Goal: Transaction & Acquisition: Book appointment/travel/reservation

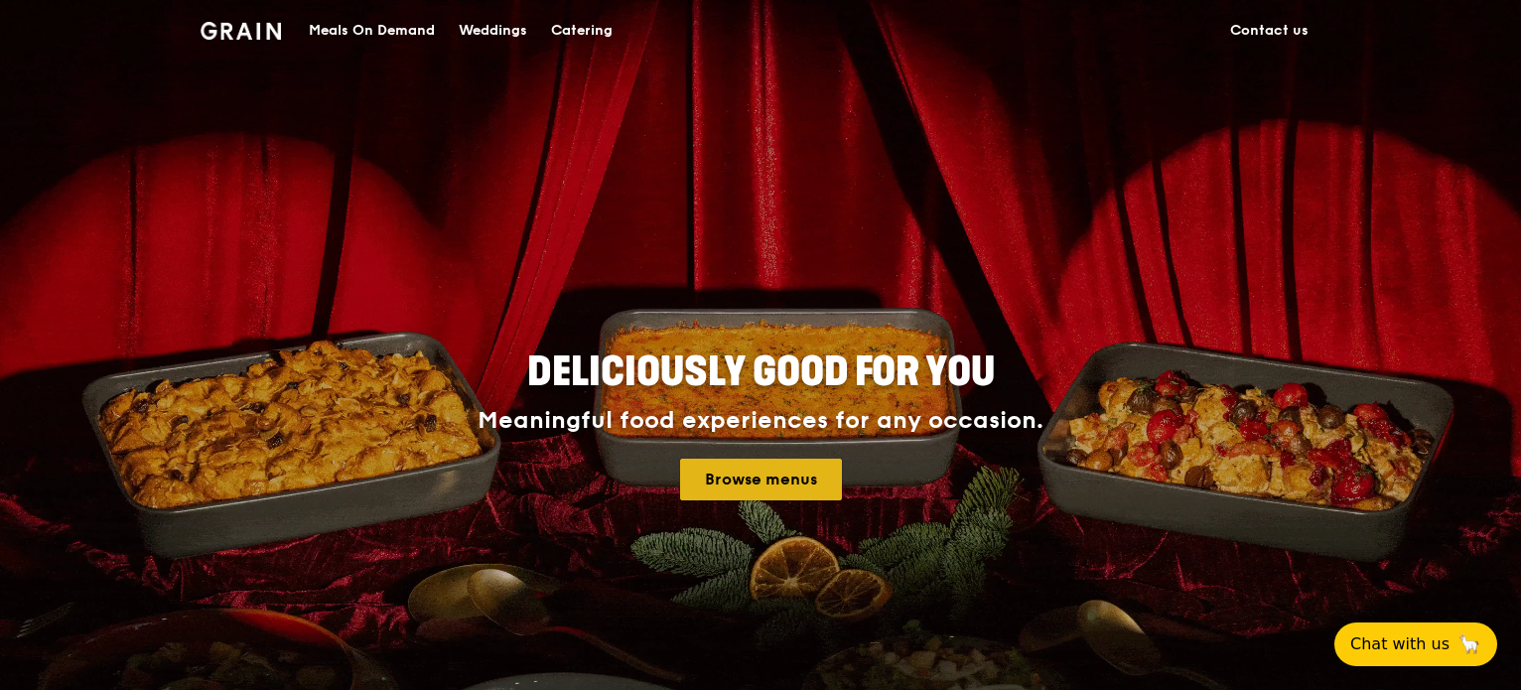
click at [764, 462] on link "Browse menus" at bounding box center [761, 480] width 162 height 42
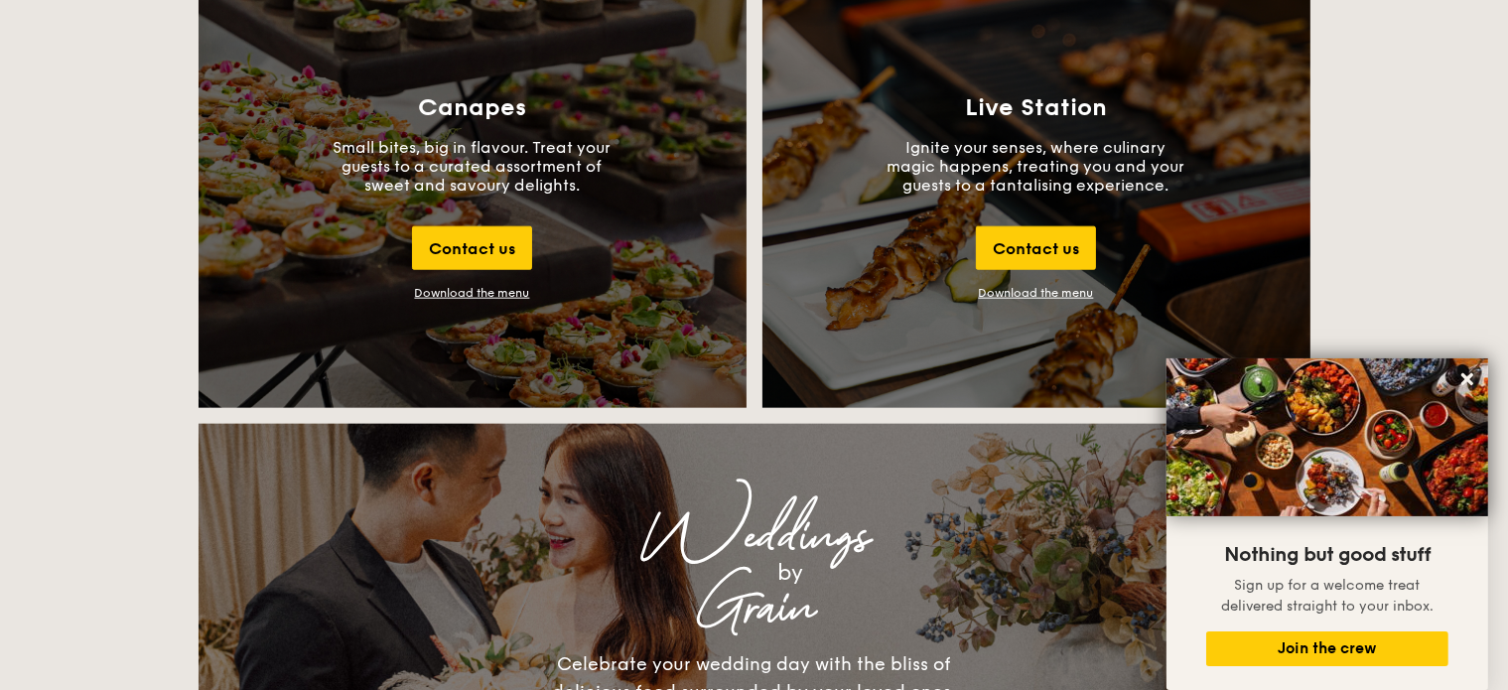
scroll to position [2184, 0]
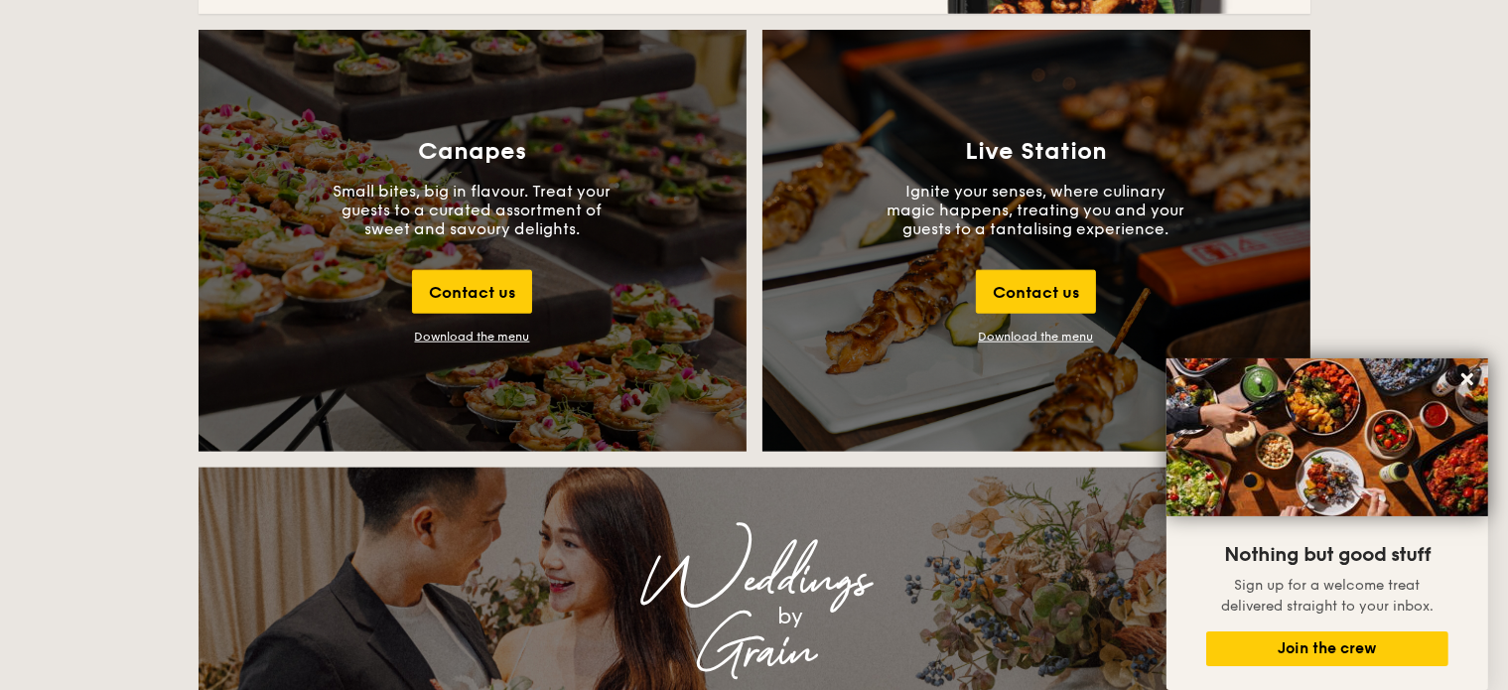
click at [482, 339] on div "Download the menu" at bounding box center [472, 337] width 115 height 14
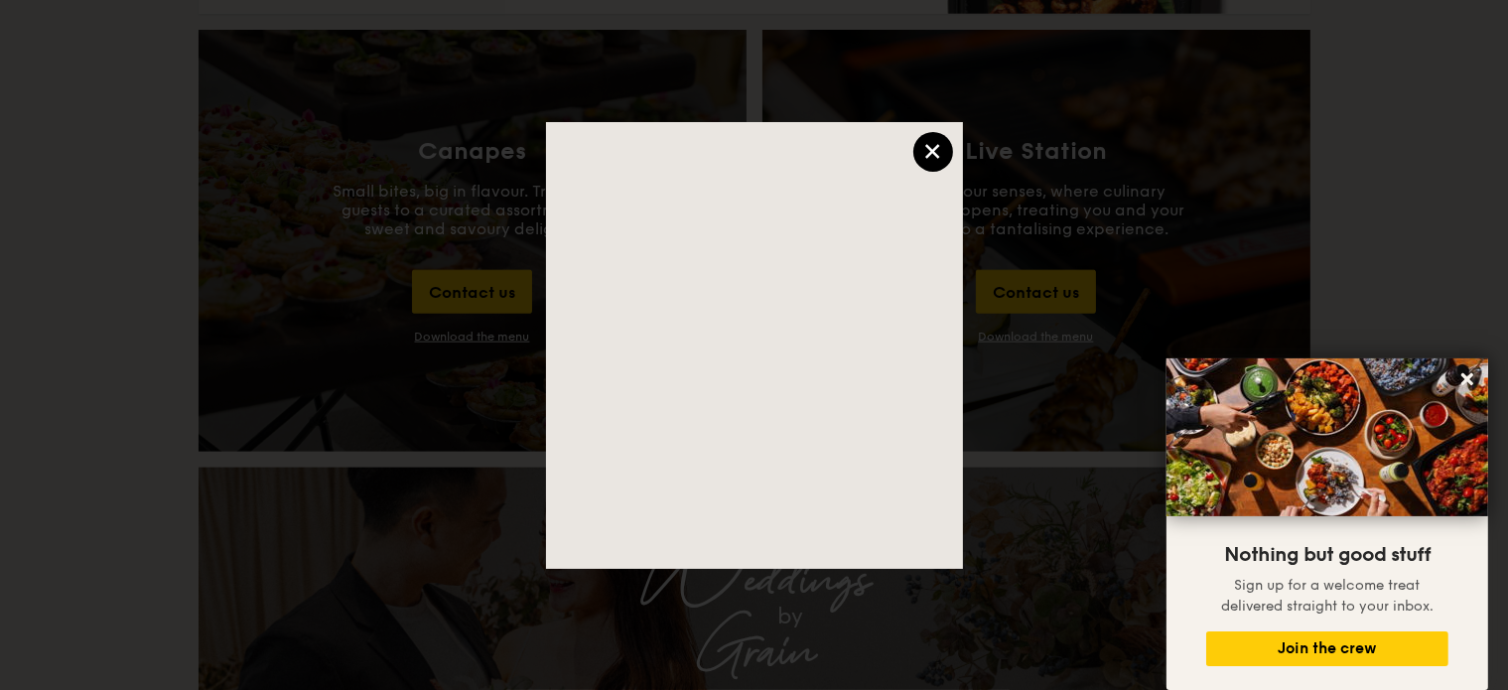
click at [949, 159] on div "×" at bounding box center [933, 152] width 40 height 40
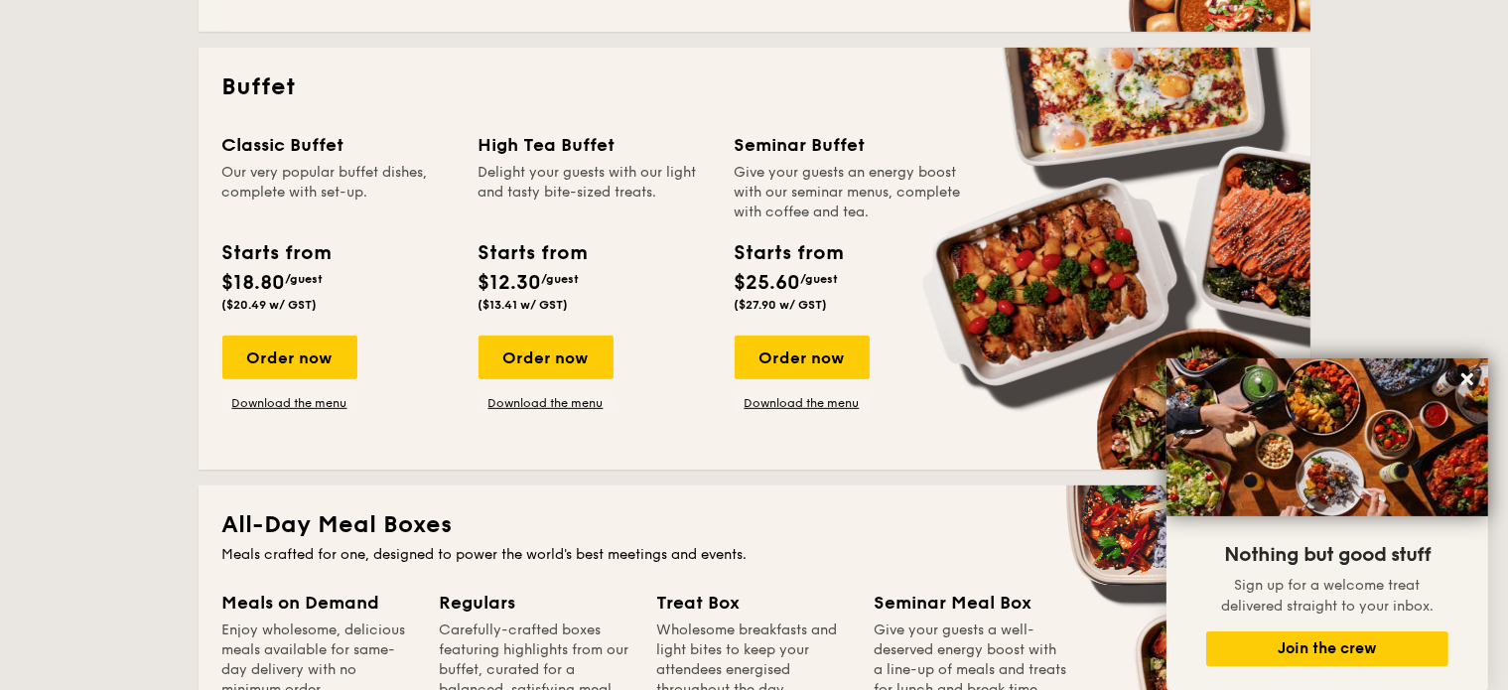
scroll to position [794, 0]
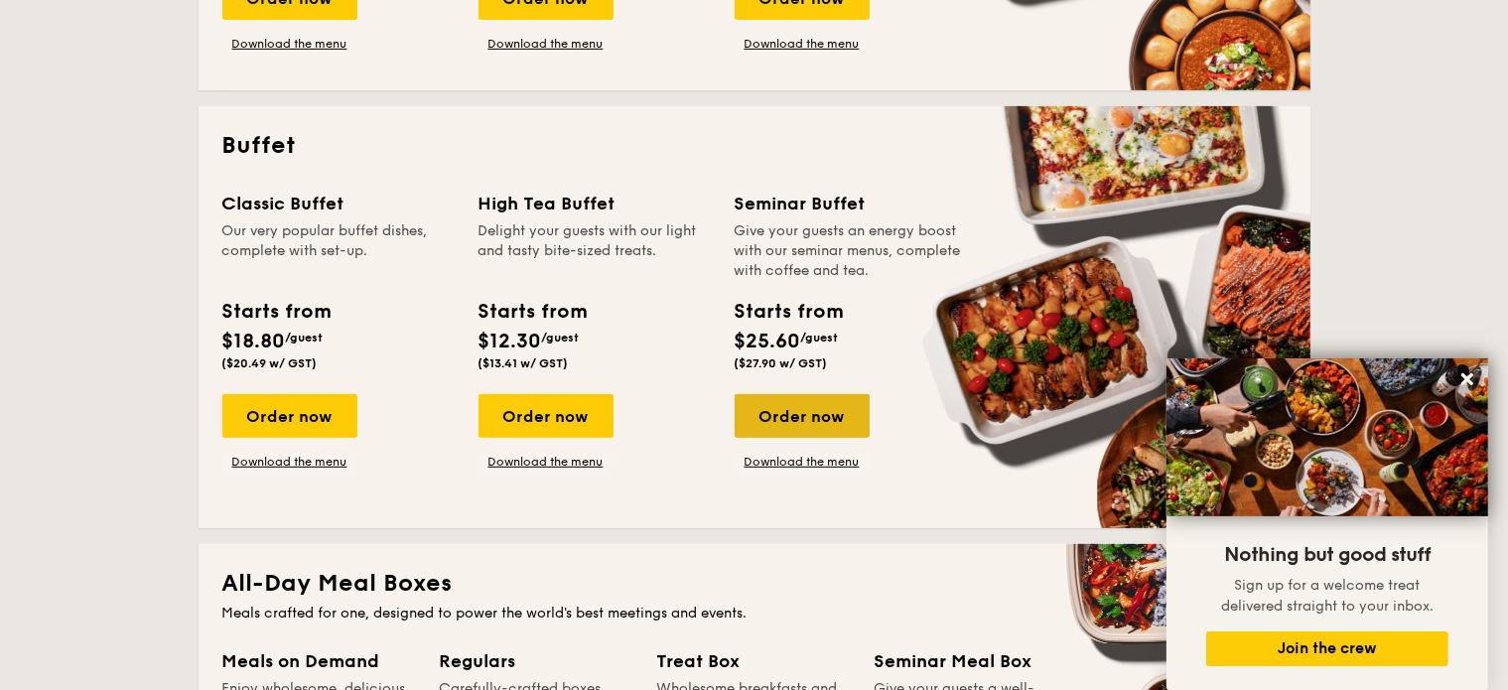
click at [784, 413] on div "Order now" at bounding box center [802, 416] width 135 height 44
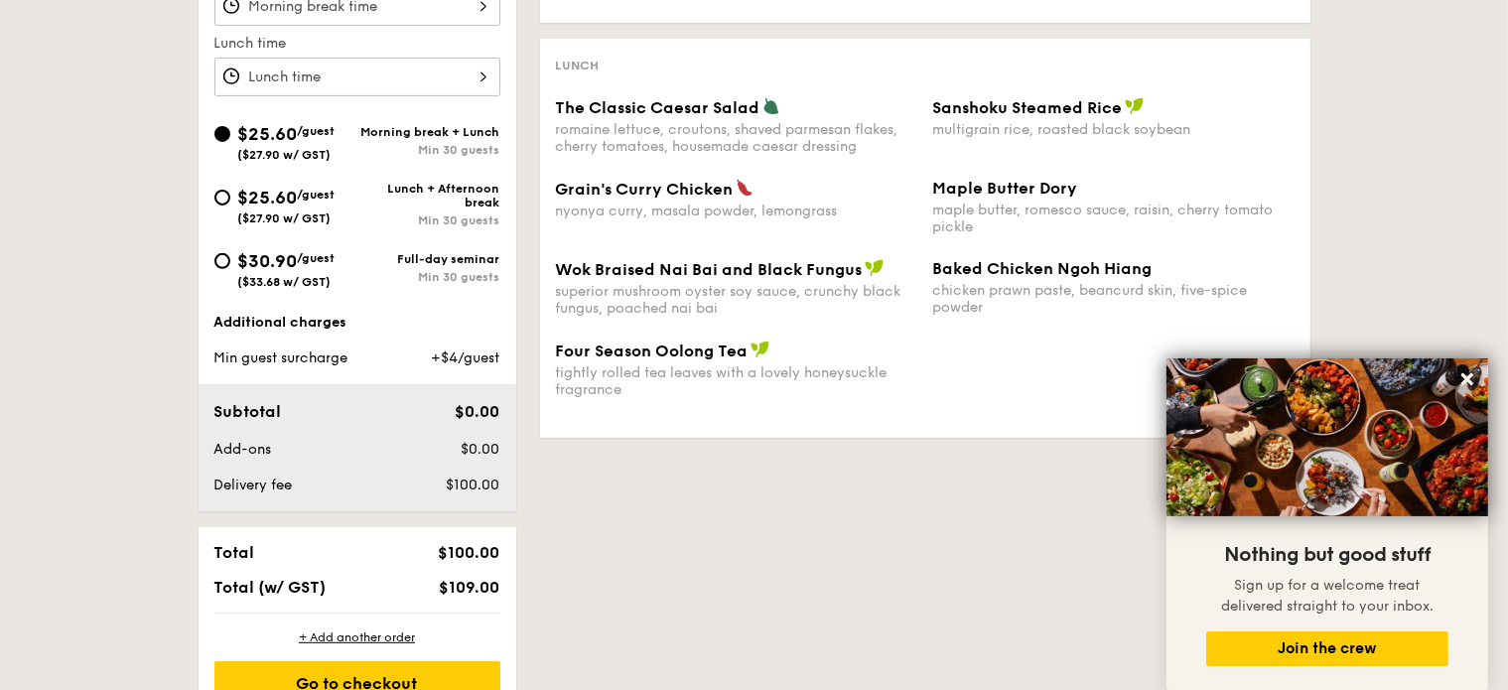
scroll to position [695, 0]
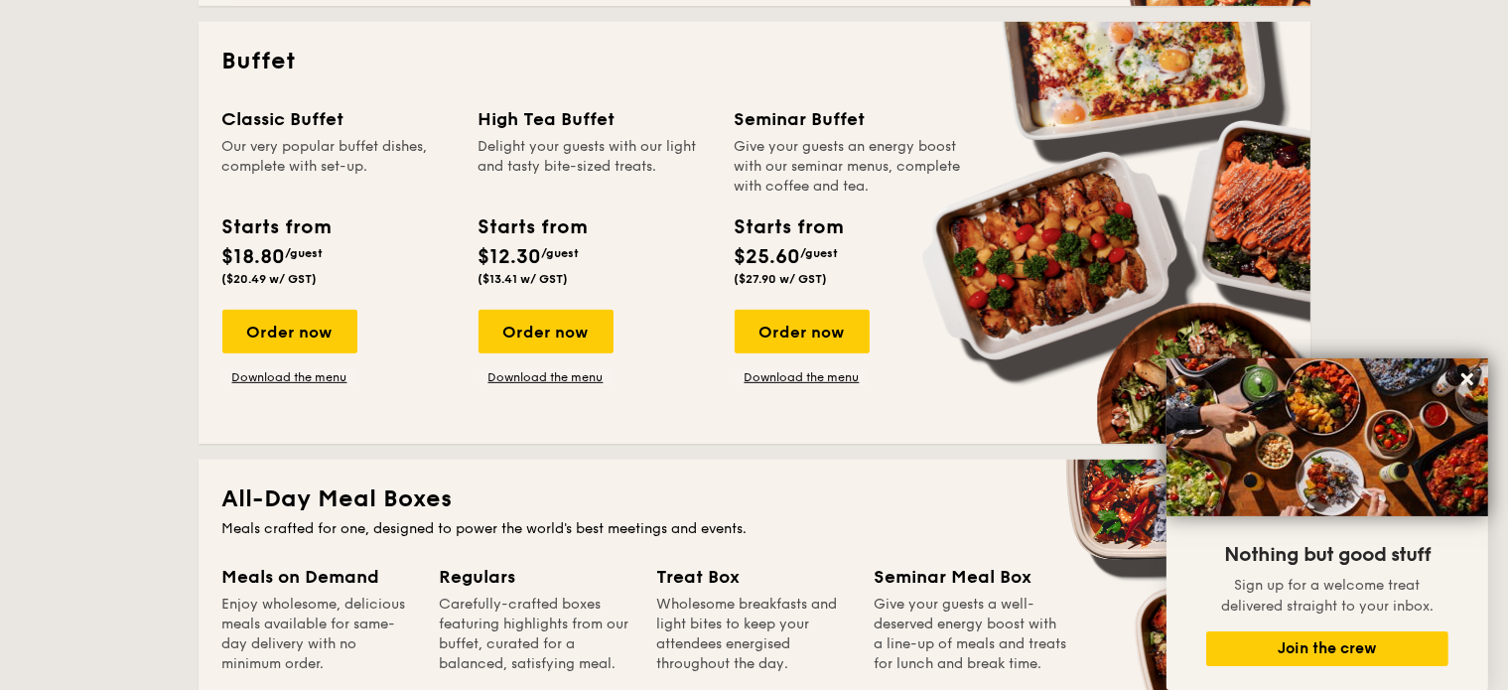
scroll to position [382, 0]
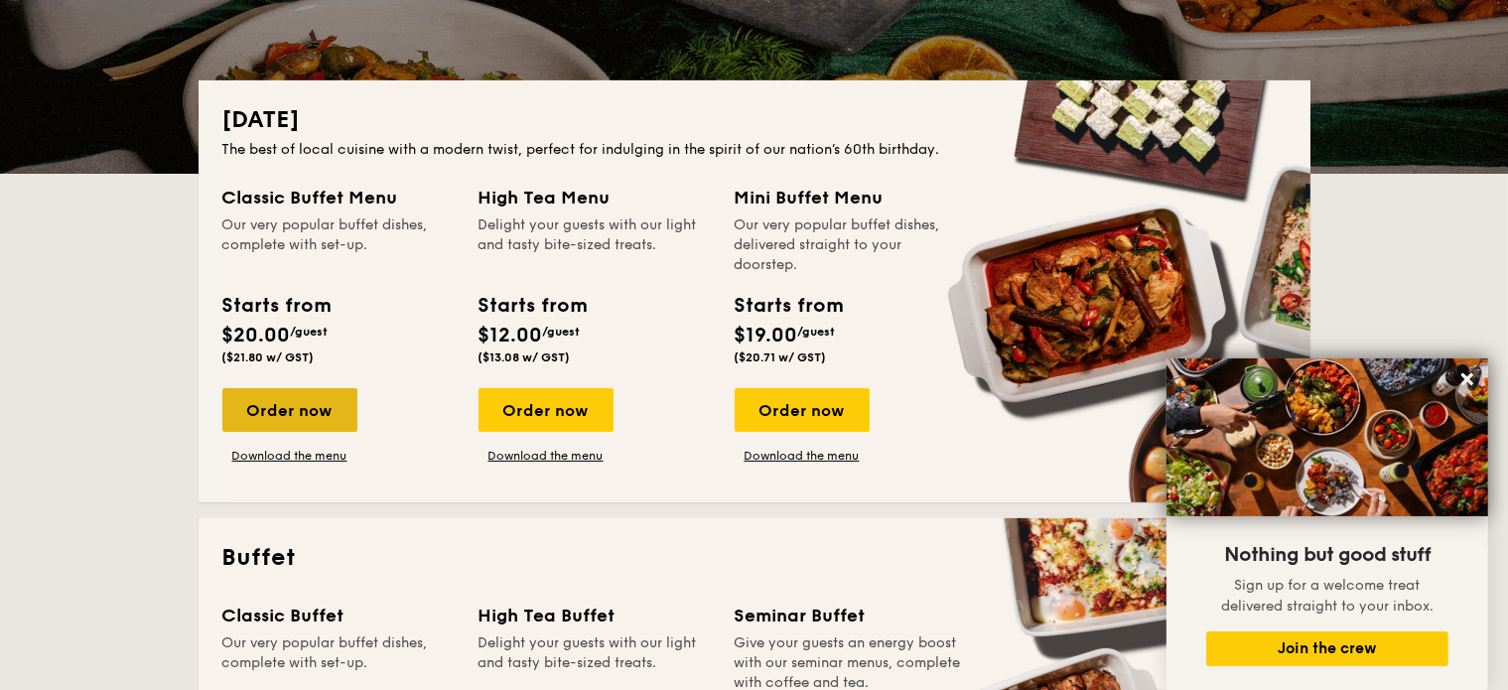
click at [263, 394] on div "Order now" at bounding box center [289, 410] width 135 height 44
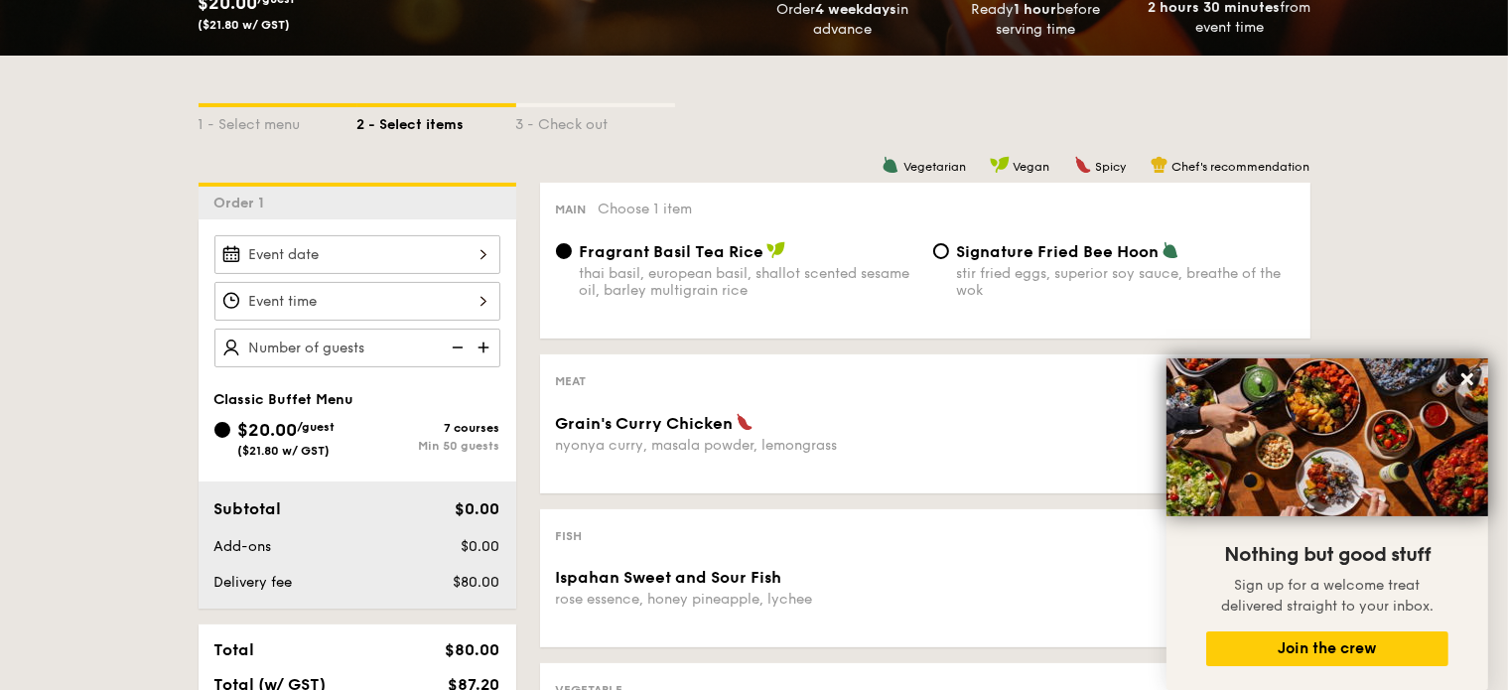
scroll to position [596, 0]
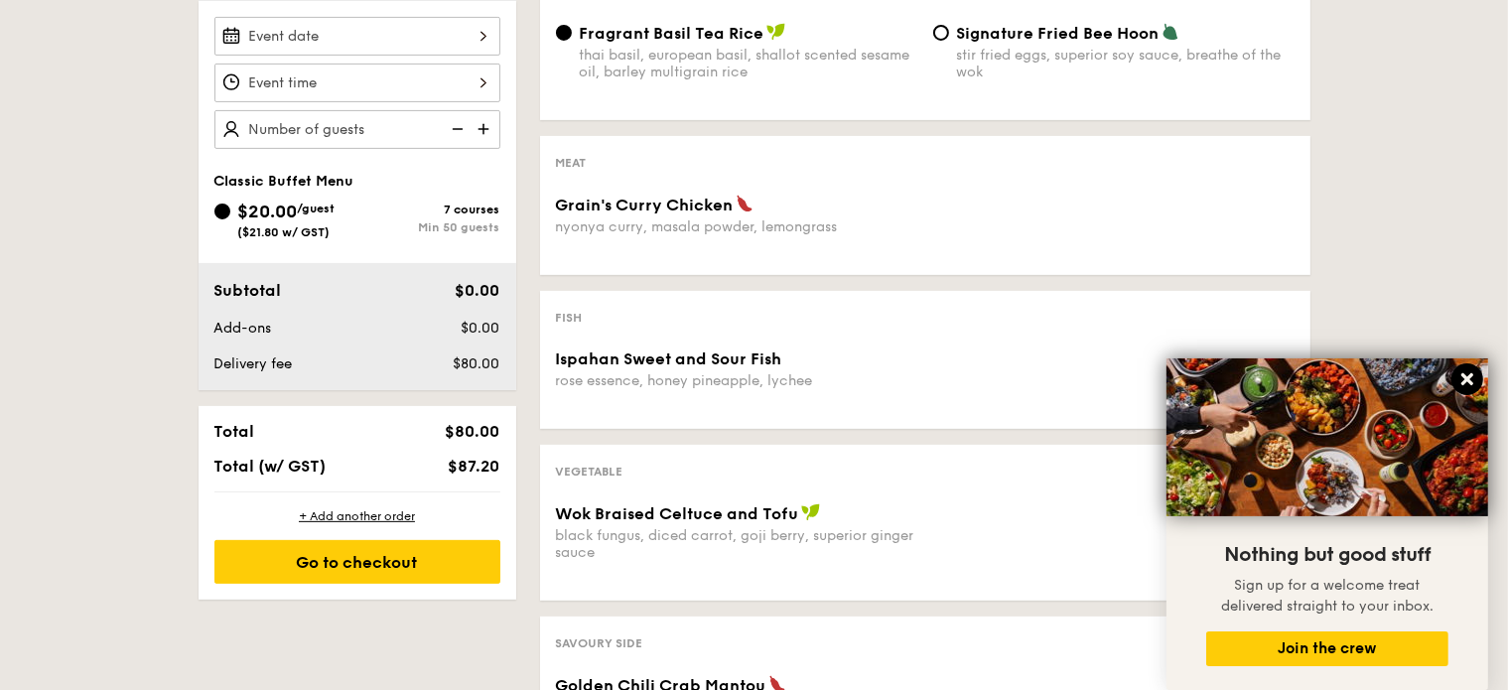
click at [1458, 380] on icon at bounding box center [1467, 379] width 18 height 18
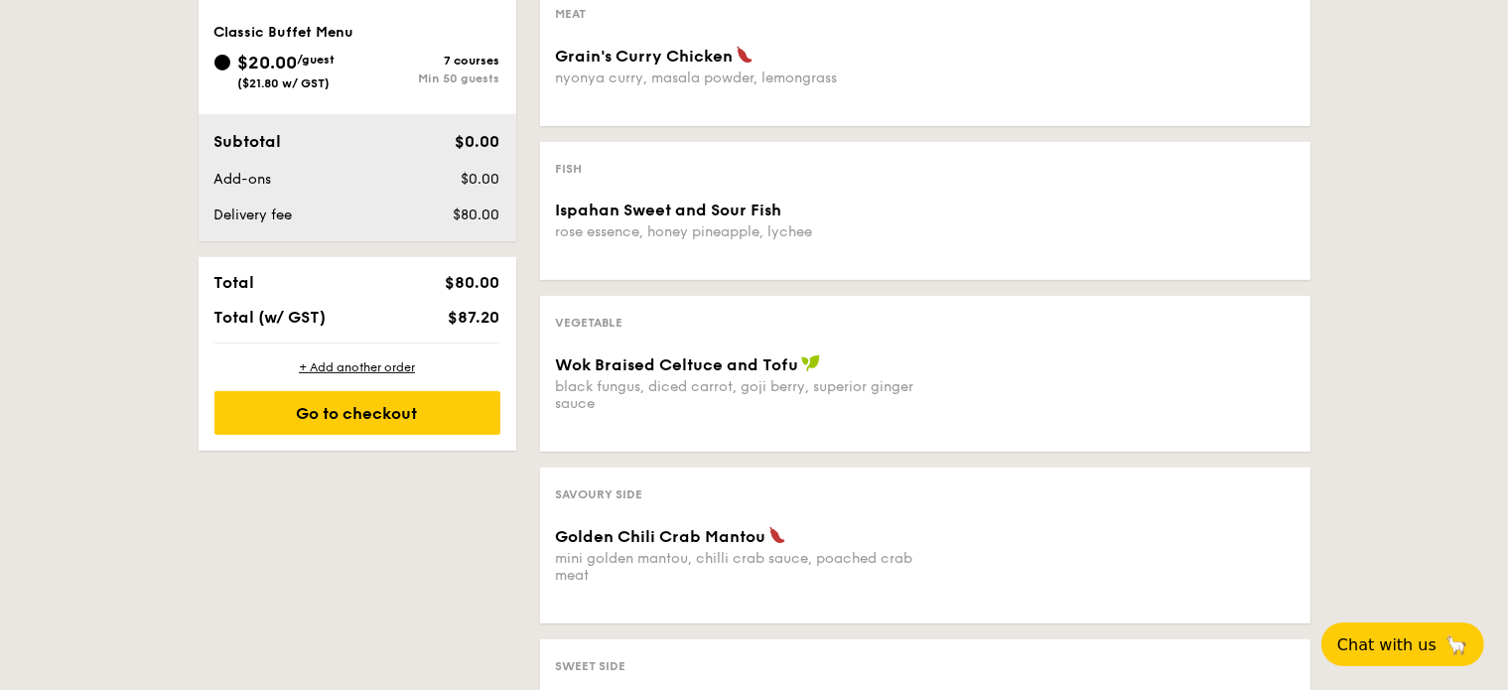
scroll to position [496, 0]
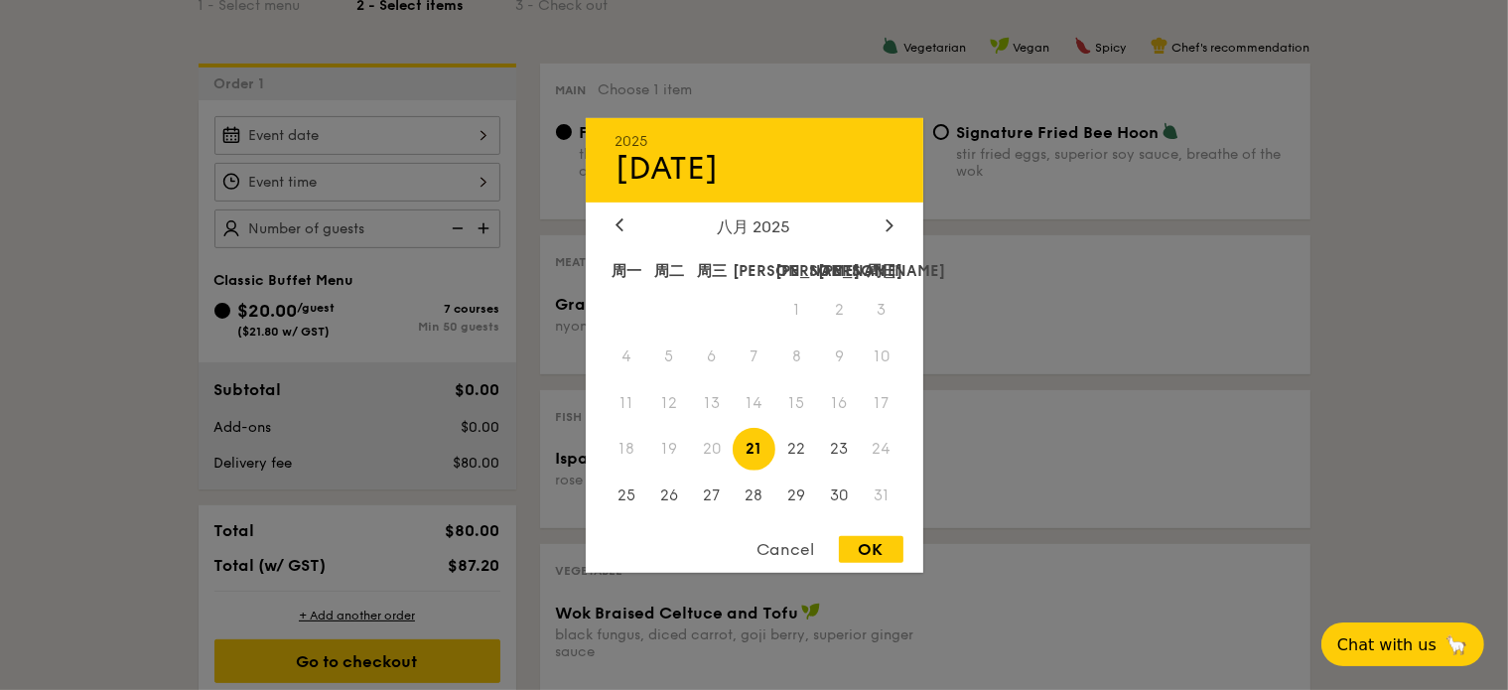
click at [433, 130] on div "2025 Aug [DATE] 周二 周三 周四 周五 周六 周日 1 2 3 4 5 6 7 8 9 10 11 12 13 14 15 16 17 18 …" at bounding box center [357, 135] width 286 height 39
click at [846, 449] on span "23" at bounding box center [839, 449] width 43 height 43
click at [866, 541] on div "OK" at bounding box center [871, 549] width 65 height 27
type input "[DATE]"
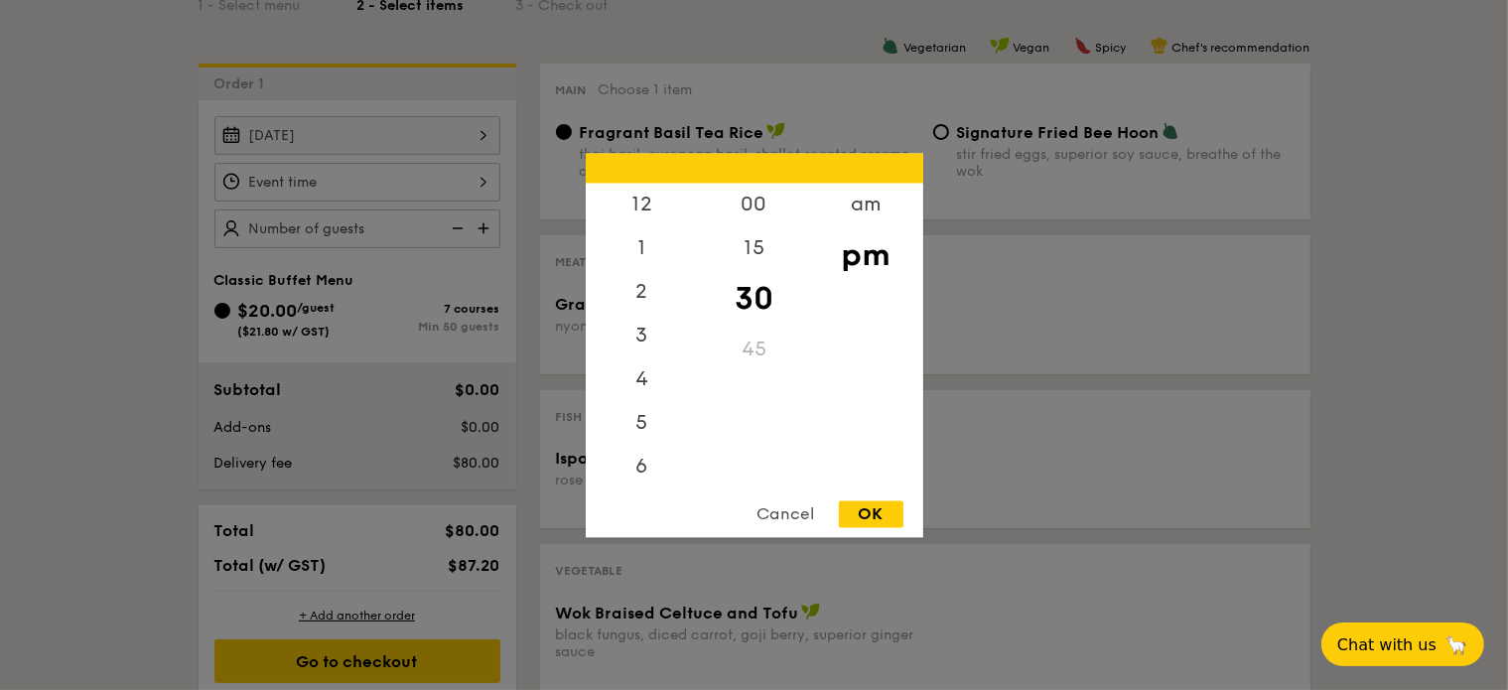
click at [421, 171] on div "12 1 2 3 4 5 6 7 8 9 10 11 00 15 30 45 am pm Cancel OK" at bounding box center [357, 182] width 286 height 39
click at [653, 383] on div "6" at bounding box center [642, 386] width 112 height 58
drag, startPoint x: 752, startPoint y: 322, endPoint x: 745, endPoint y: 348, distance: 27.7
click at [745, 402] on div "00 15 30 45" at bounding box center [754, 334] width 112 height 303
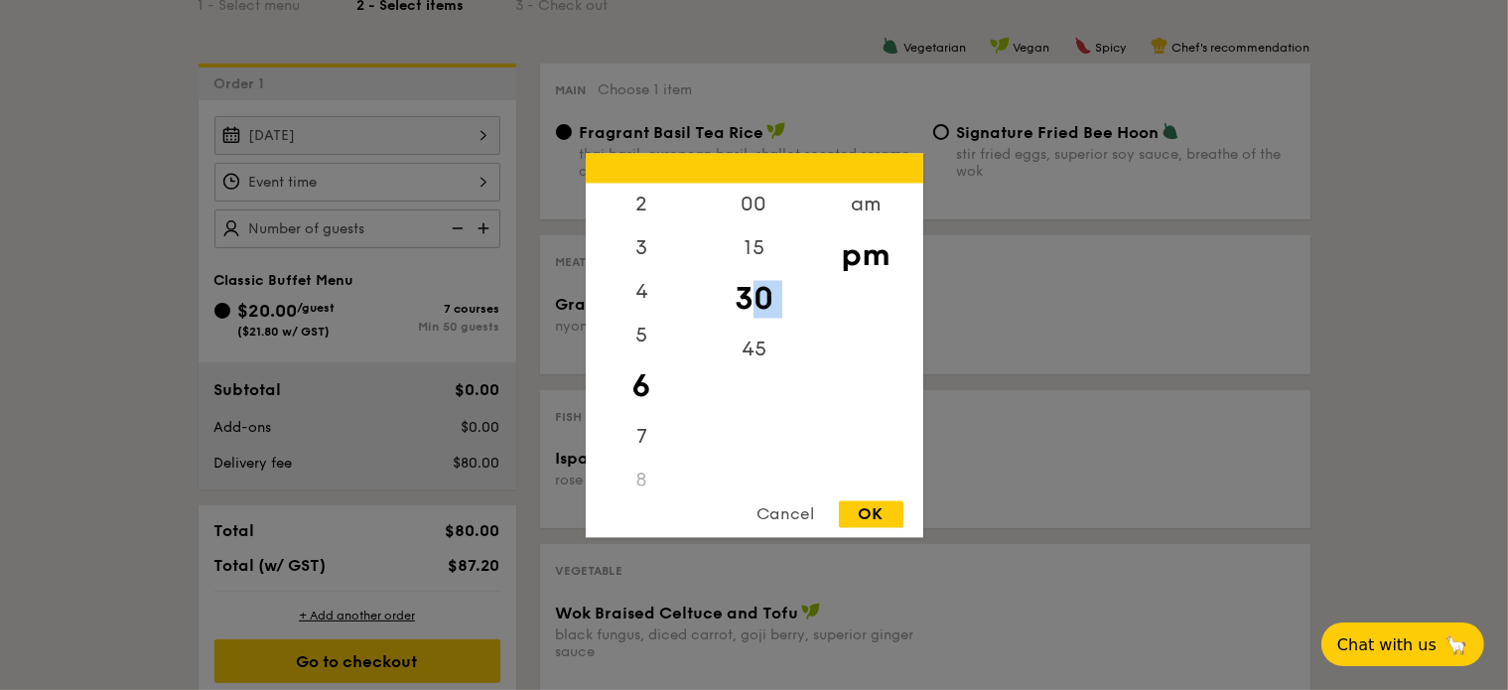
click at [750, 290] on div "30" at bounding box center [754, 299] width 112 height 58
click at [862, 294] on div "am pm" at bounding box center [866, 334] width 112 height 303
click at [881, 512] on div "OK" at bounding box center [871, 513] width 65 height 27
type input "6:30PM"
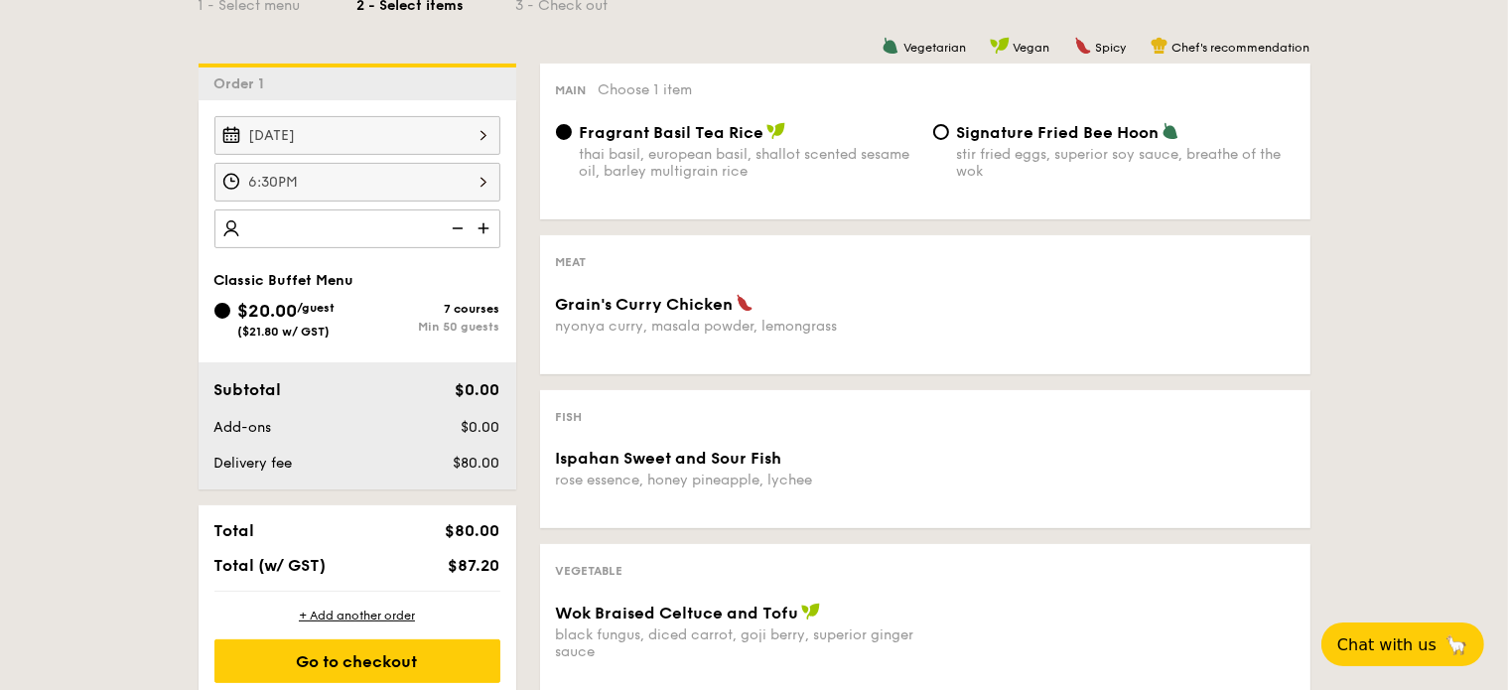
click at [405, 234] on input "number" at bounding box center [357, 228] width 286 height 39
click at [401, 332] on div "Min 50 guests" at bounding box center [428, 327] width 143 height 14
click at [230, 319] on input "$20.00 /guest ($21.80 w/ GST) 7 courses Min 50 guests" at bounding box center [222, 311] width 16 height 16
click at [1017, 355] on div "Grain's Curry Chicken nyonya curry, masala powder, lemongrass" at bounding box center [925, 326] width 754 height 65
click at [346, 531] on div "Total" at bounding box center [296, 530] width 181 height 19
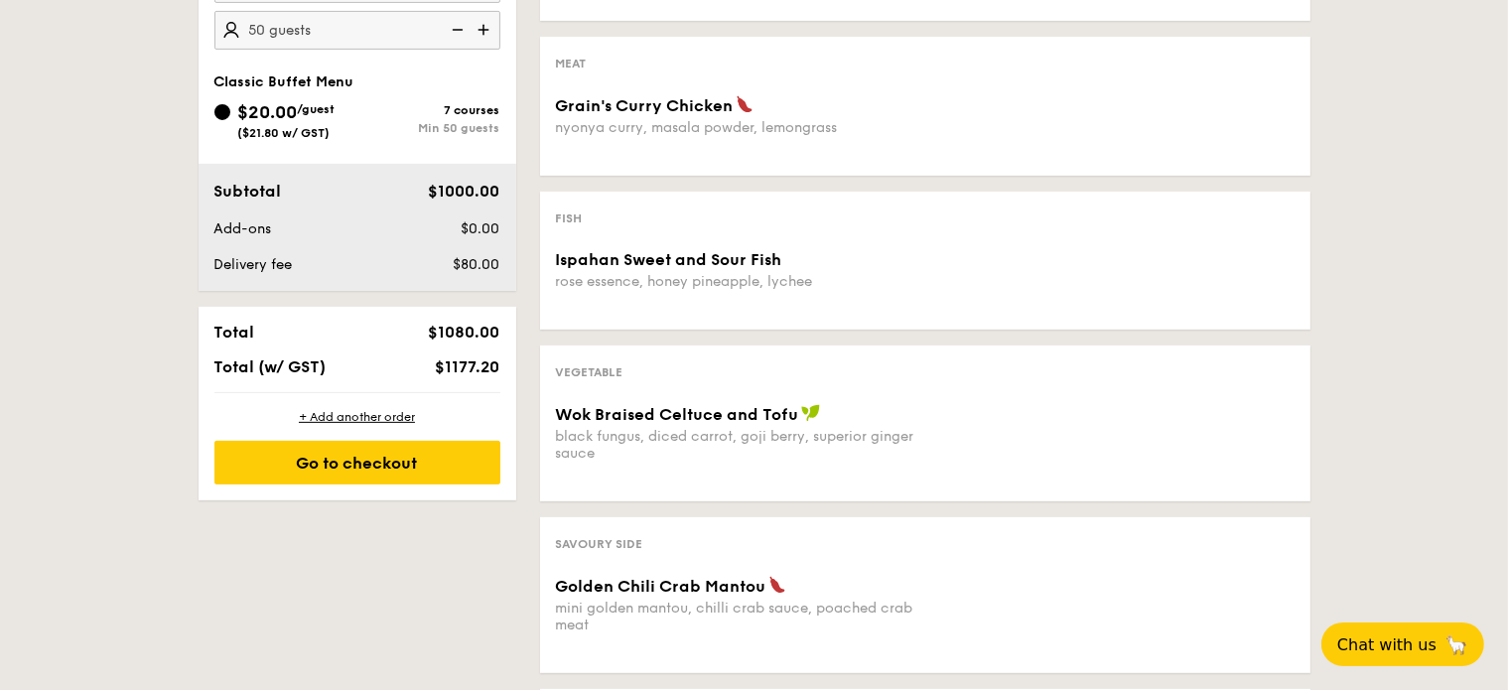
scroll to position [596, 0]
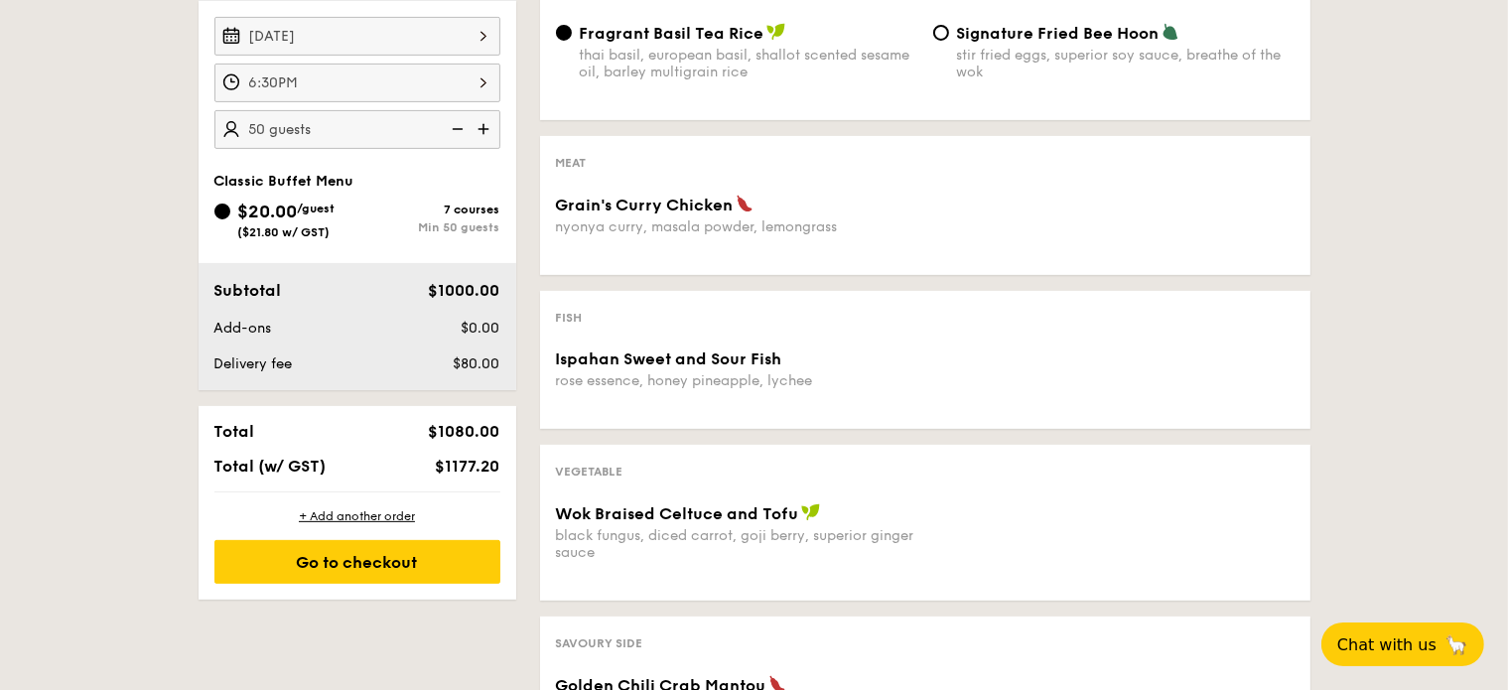
click at [352, 146] on div "[DATE] 6:30PM 50 guests Classic Buffet Menu $20.00 /guest ($21.80 w/ GST) 7 cou…" at bounding box center [358, 195] width 318 height 389
click at [457, 129] on img at bounding box center [456, 129] width 30 height 38
click at [326, 123] on input "50" at bounding box center [357, 129] width 286 height 39
type input "50 guests"
click at [453, 127] on img at bounding box center [456, 129] width 30 height 38
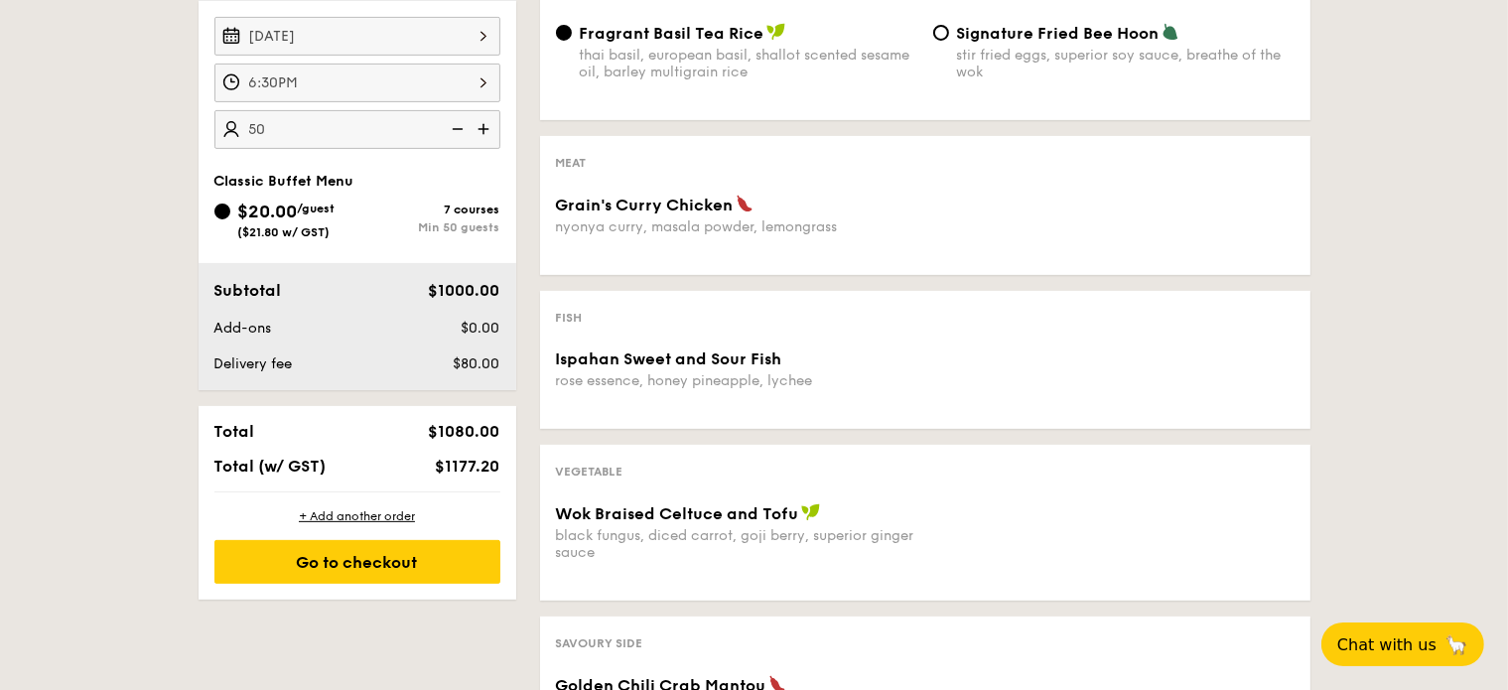
click at [453, 127] on img at bounding box center [456, 129] width 30 height 38
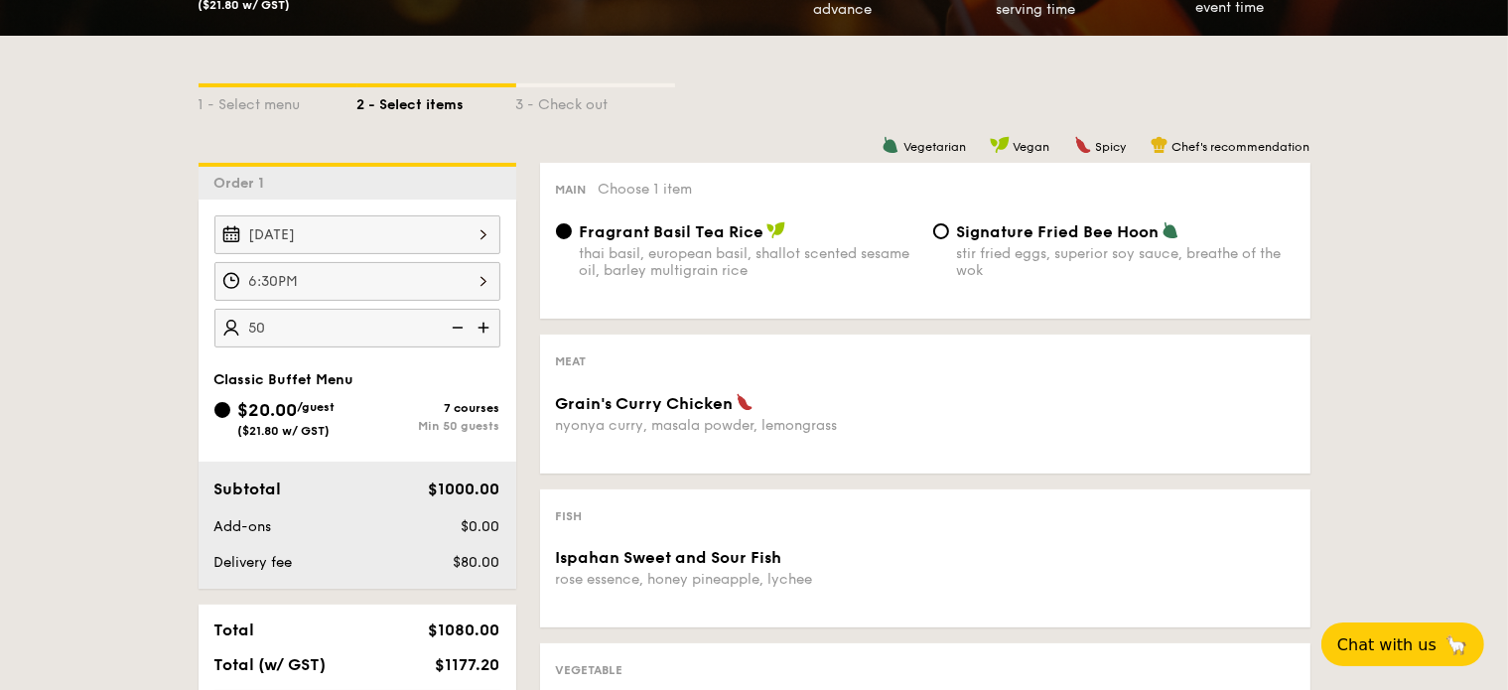
scroll to position [496, 0]
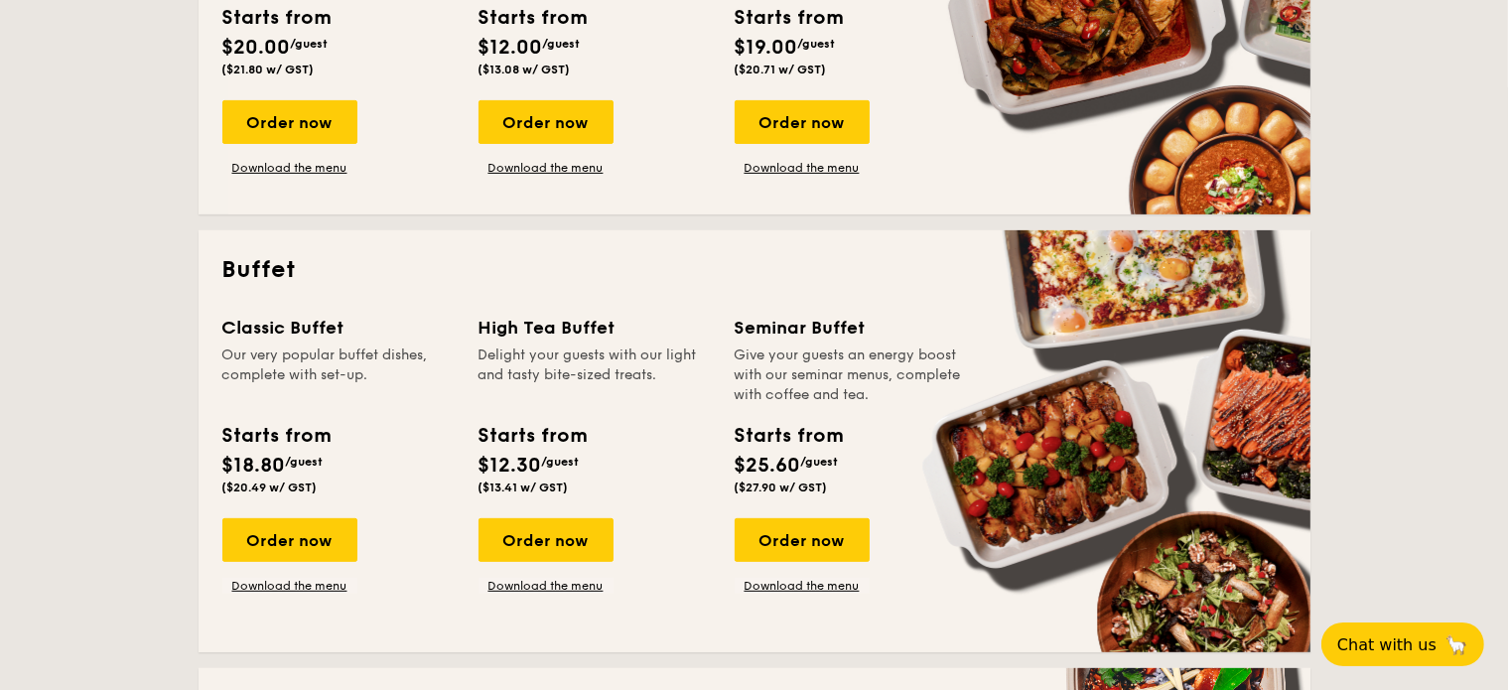
scroll to position [779, 0]
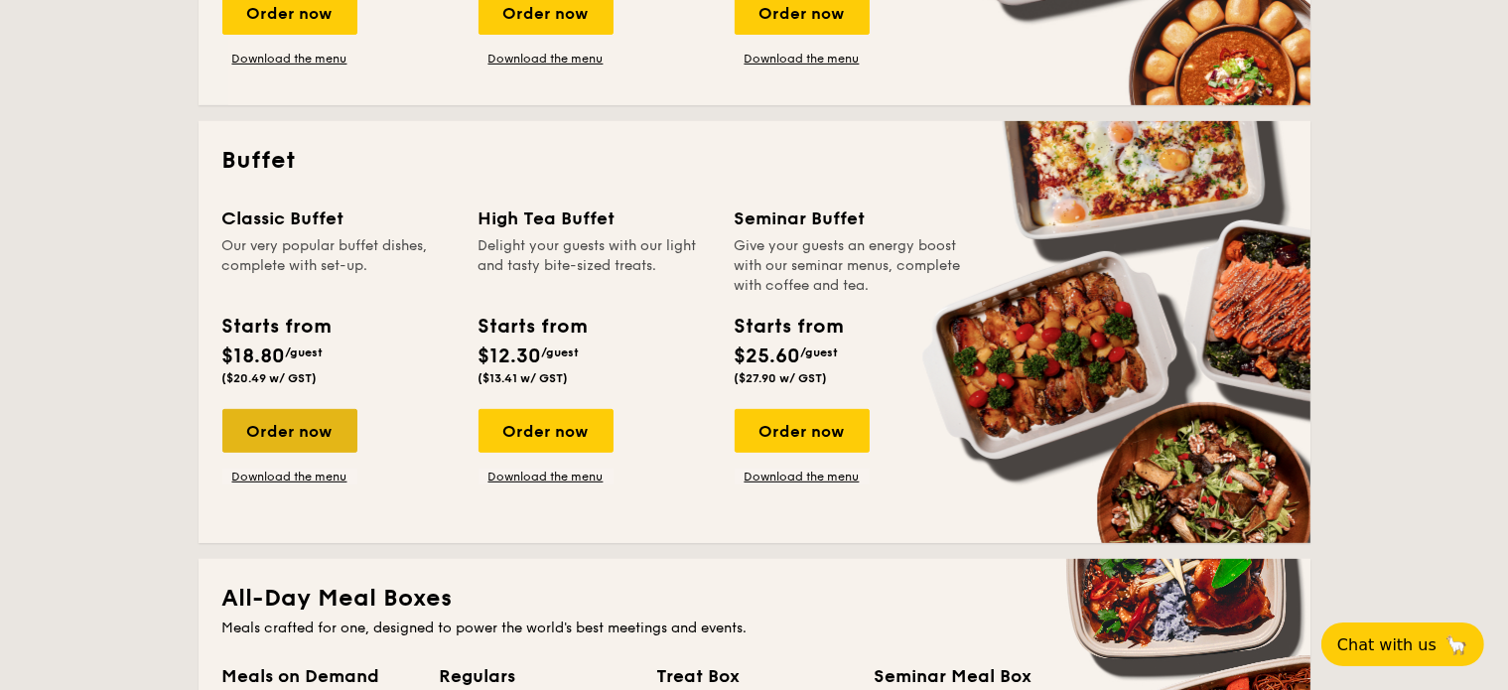
click at [328, 438] on div "Order now" at bounding box center [289, 431] width 135 height 44
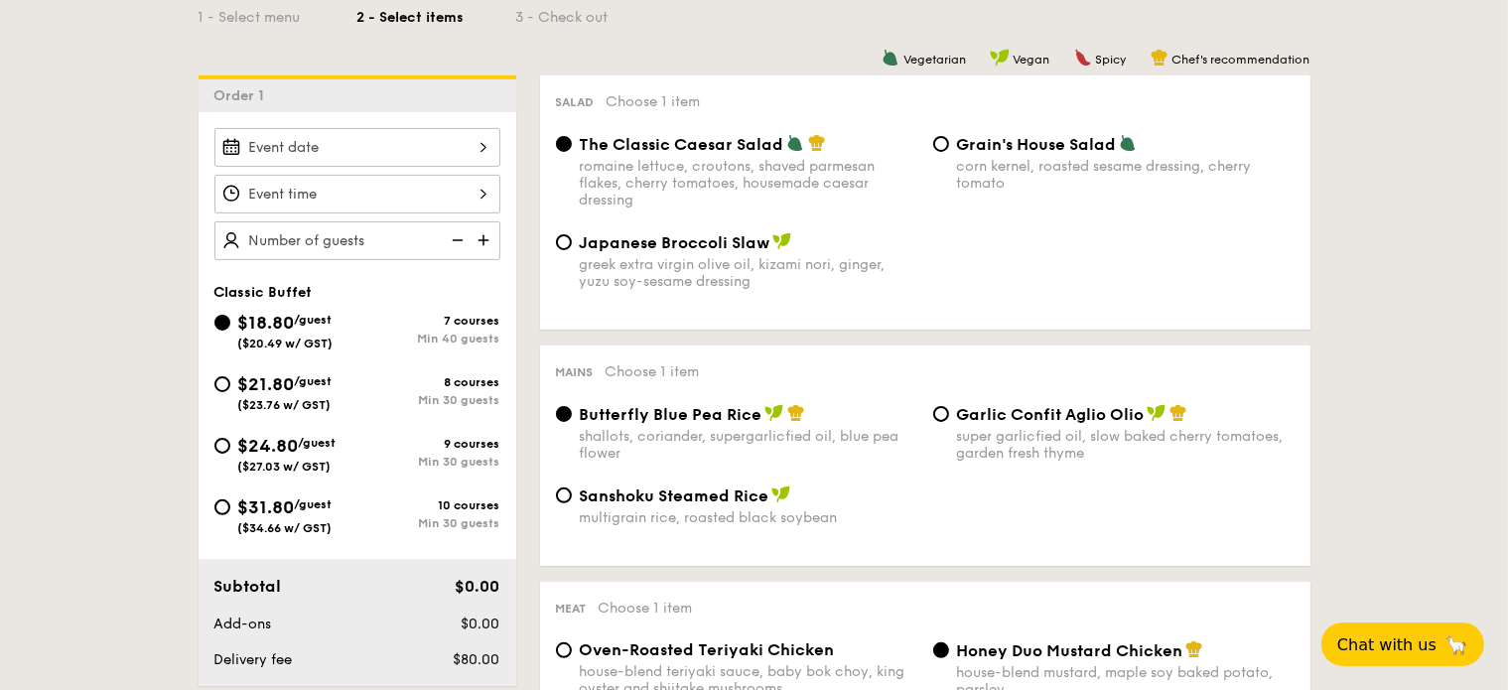
scroll to position [496, 0]
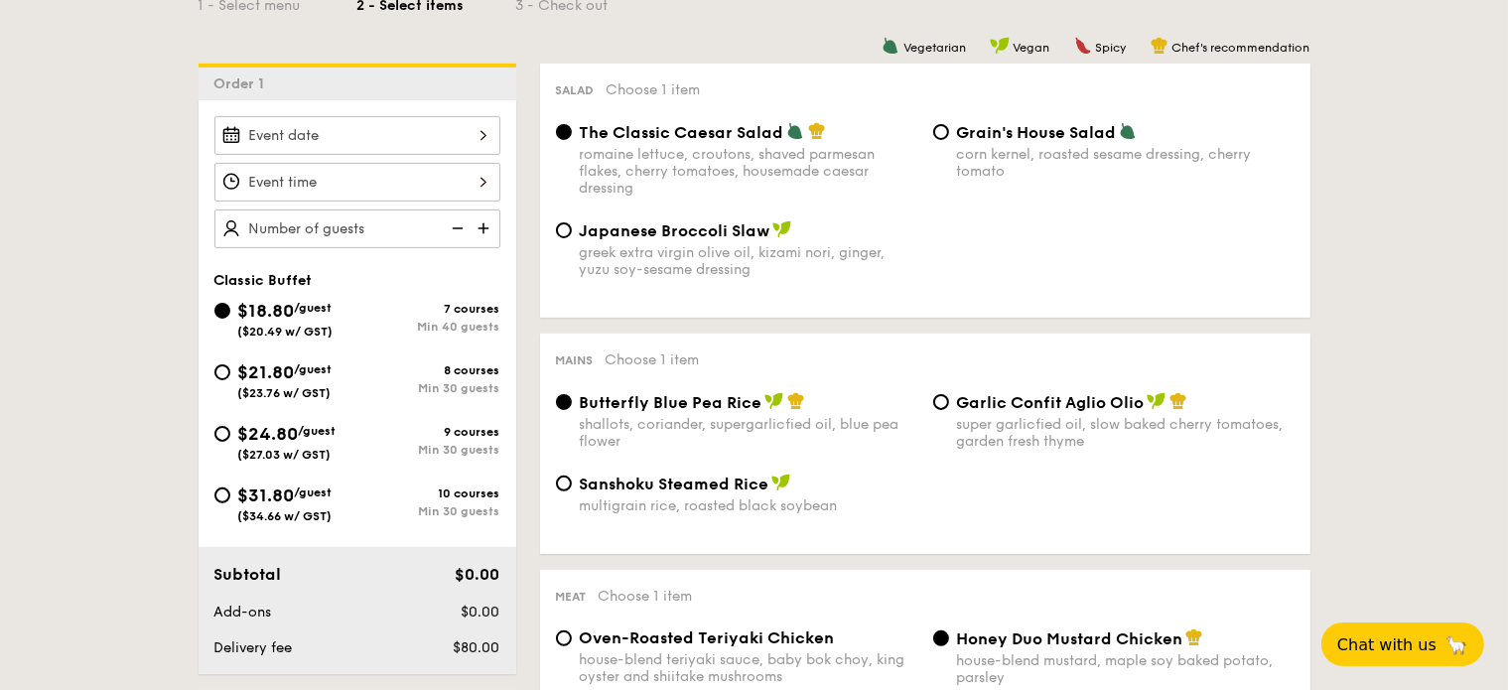
click at [484, 225] on img at bounding box center [485, 228] width 30 height 38
type input "40 guests"
click at [458, 225] on img at bounding box center [456, 228] width 30 height 38
click at [227, 363] on div "$21.80 /guest ($23.76 w/ GST)" at bounding box center [285, 379] width 143 height 42
click at [227, 364] on input "$21.80 /guest ($23.76 w/ GST) 8 courses Min 30 guests" at bounding box center [222, 372] width 16 height 16
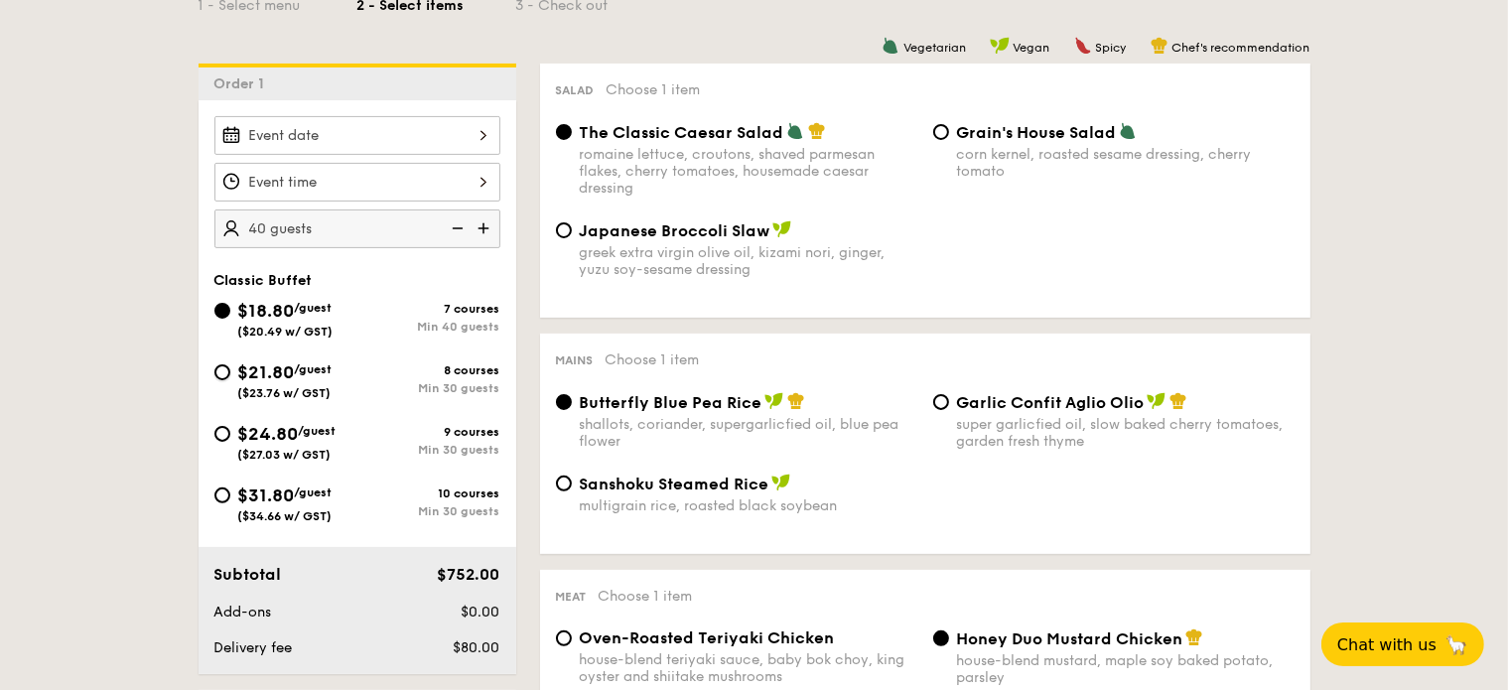
radio input "true"
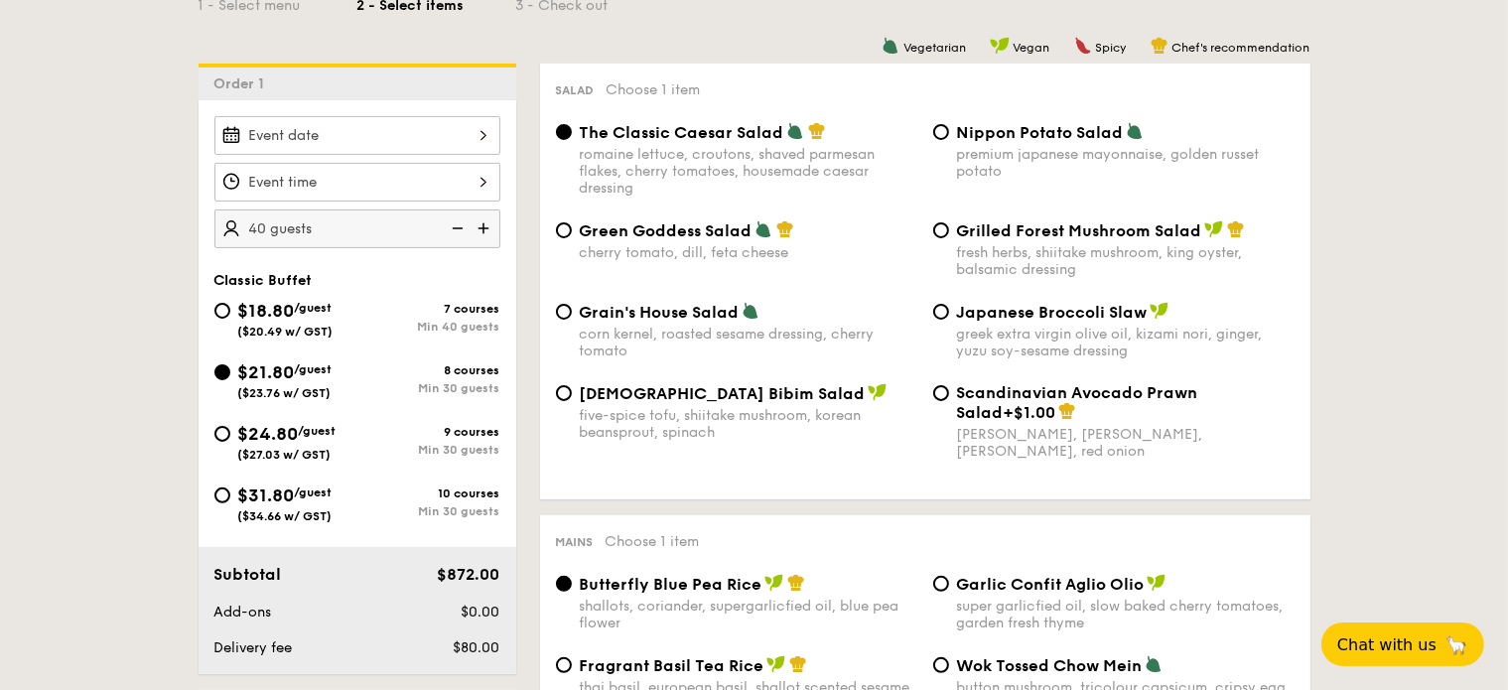
click at [453, 226] on img at bounding box center [456, 228] width 30 height 38
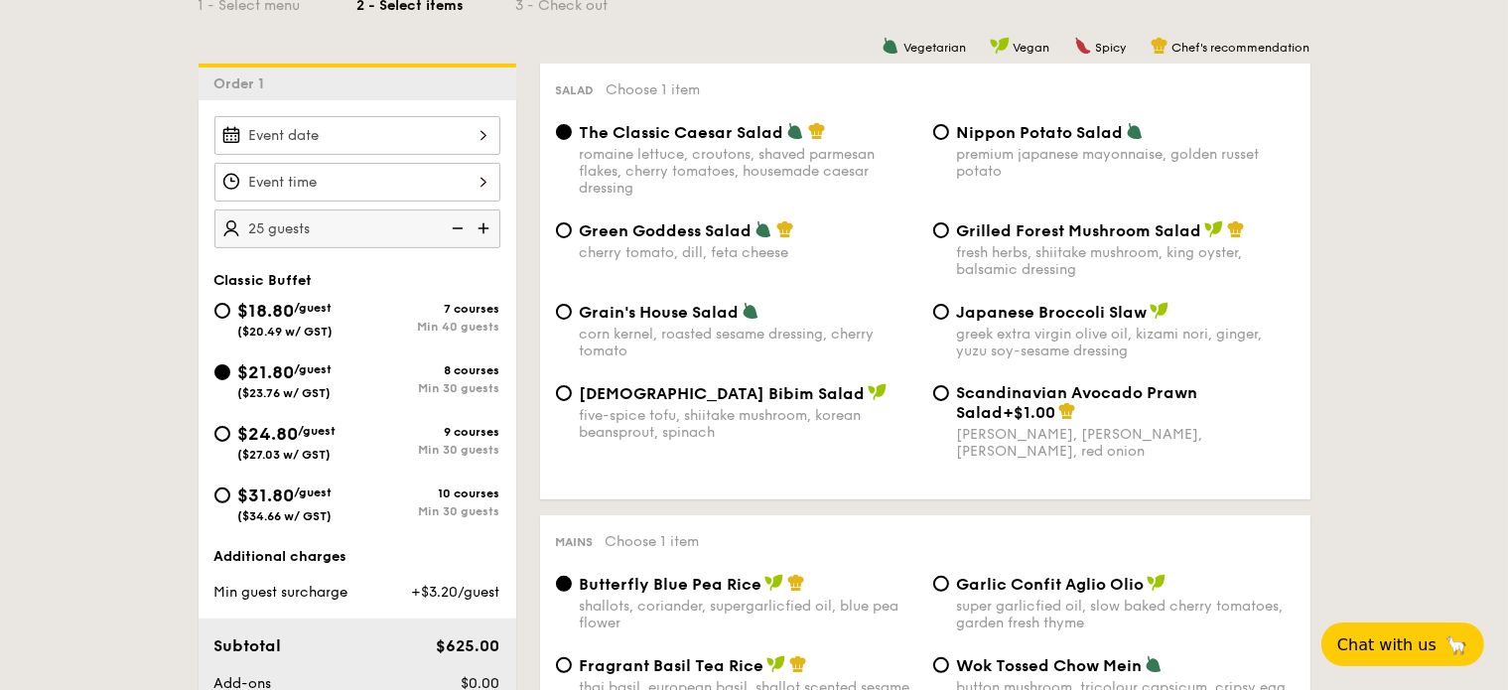
click at [453, 226] on img at bounding box center [456, 228] width 30 height 38
type input "20 guests"
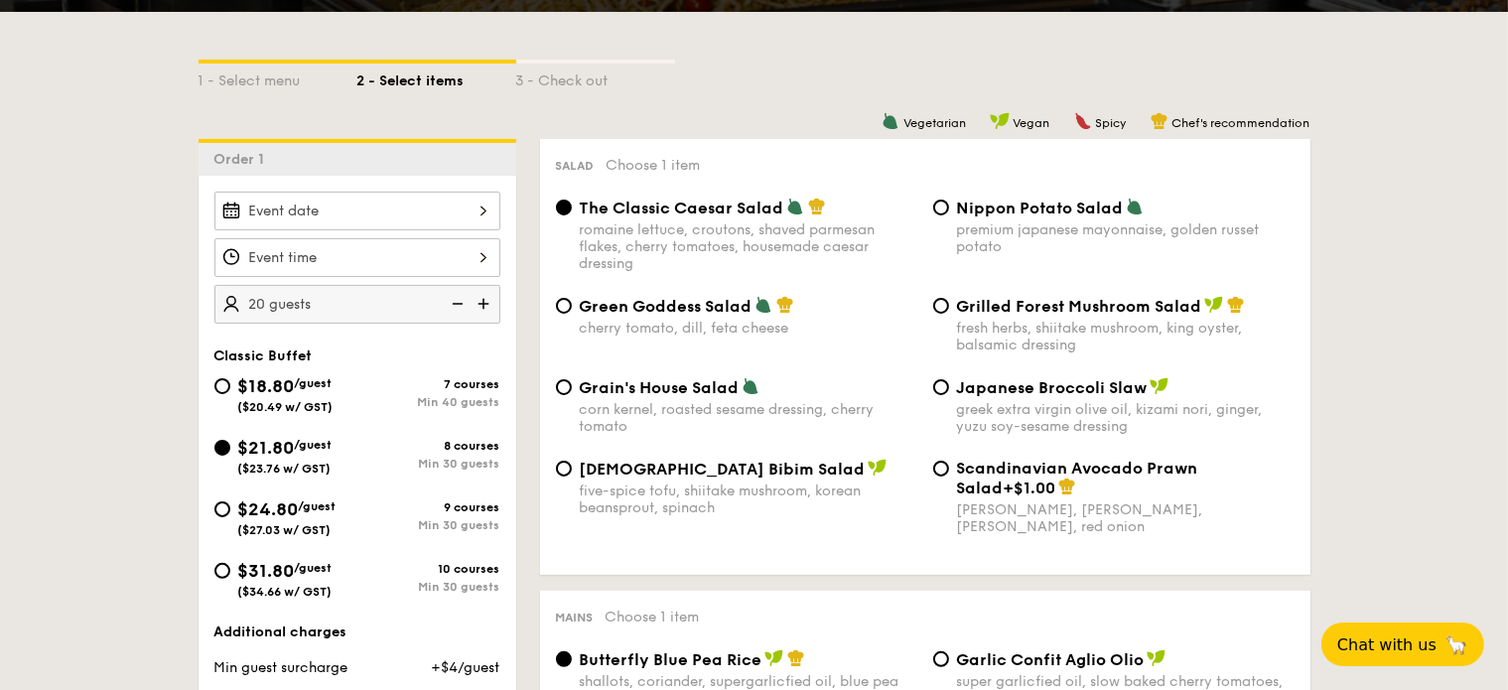
scroll to position [397, 0]
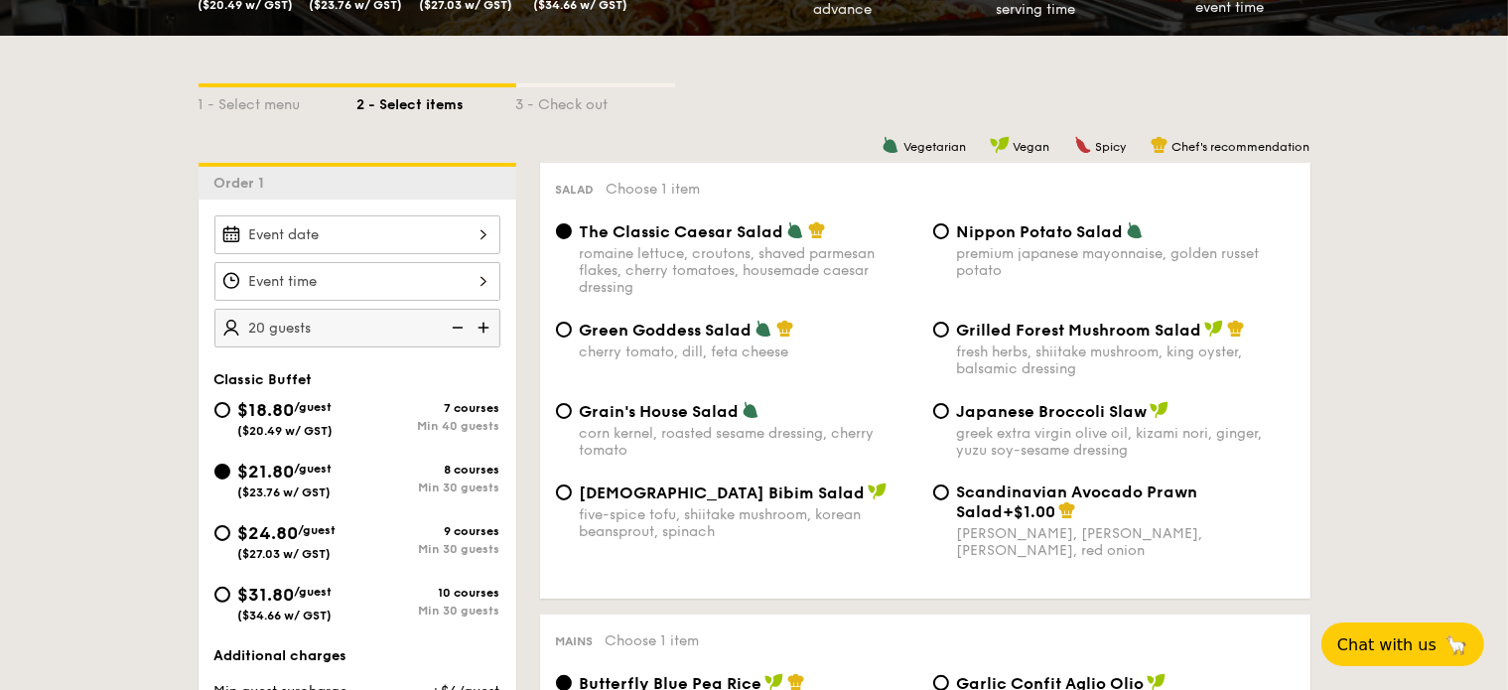
click at [651, 201] on div "Salad Choose 1 item The Classic Caesar Salad romaine lettuce, croutons, shaved …" at bounding box center [925, 381] width 770 height 436
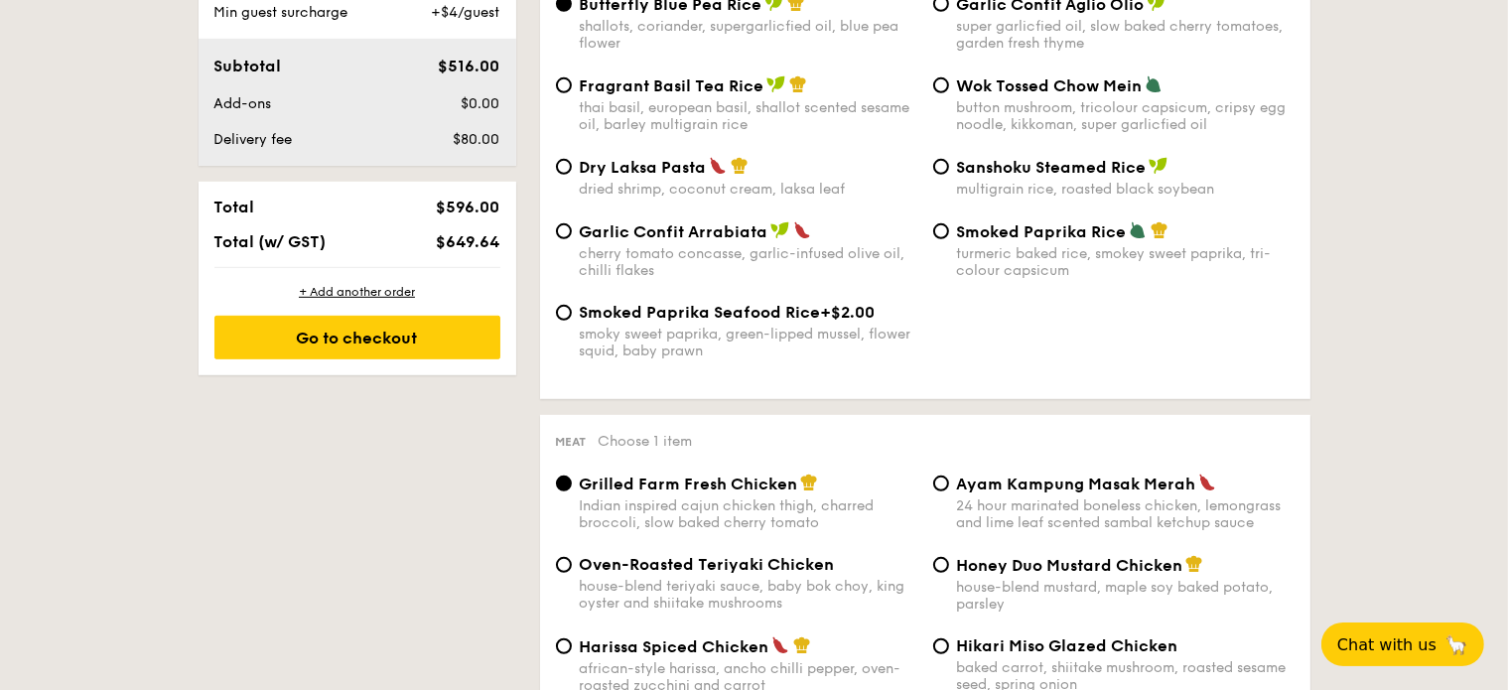
scroll to position [1092, 0]
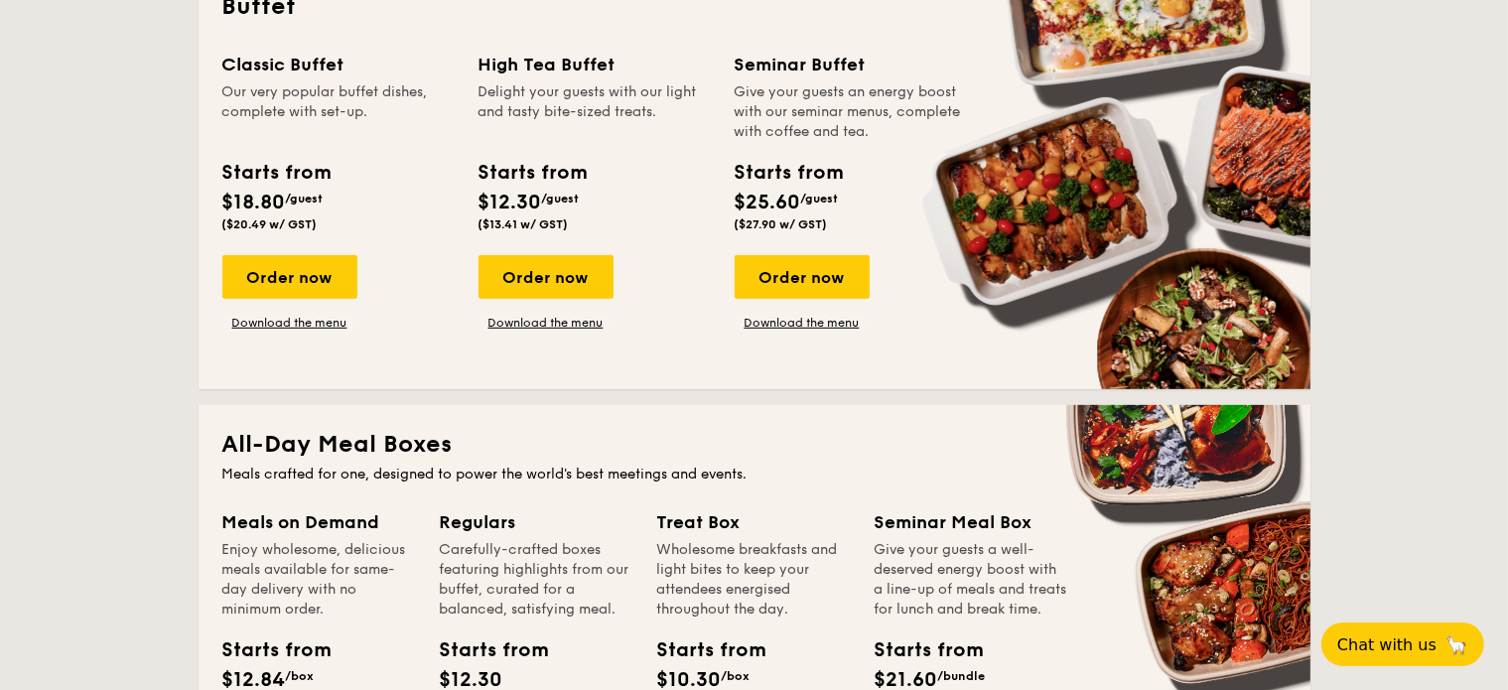
scroll to position [765, 0]
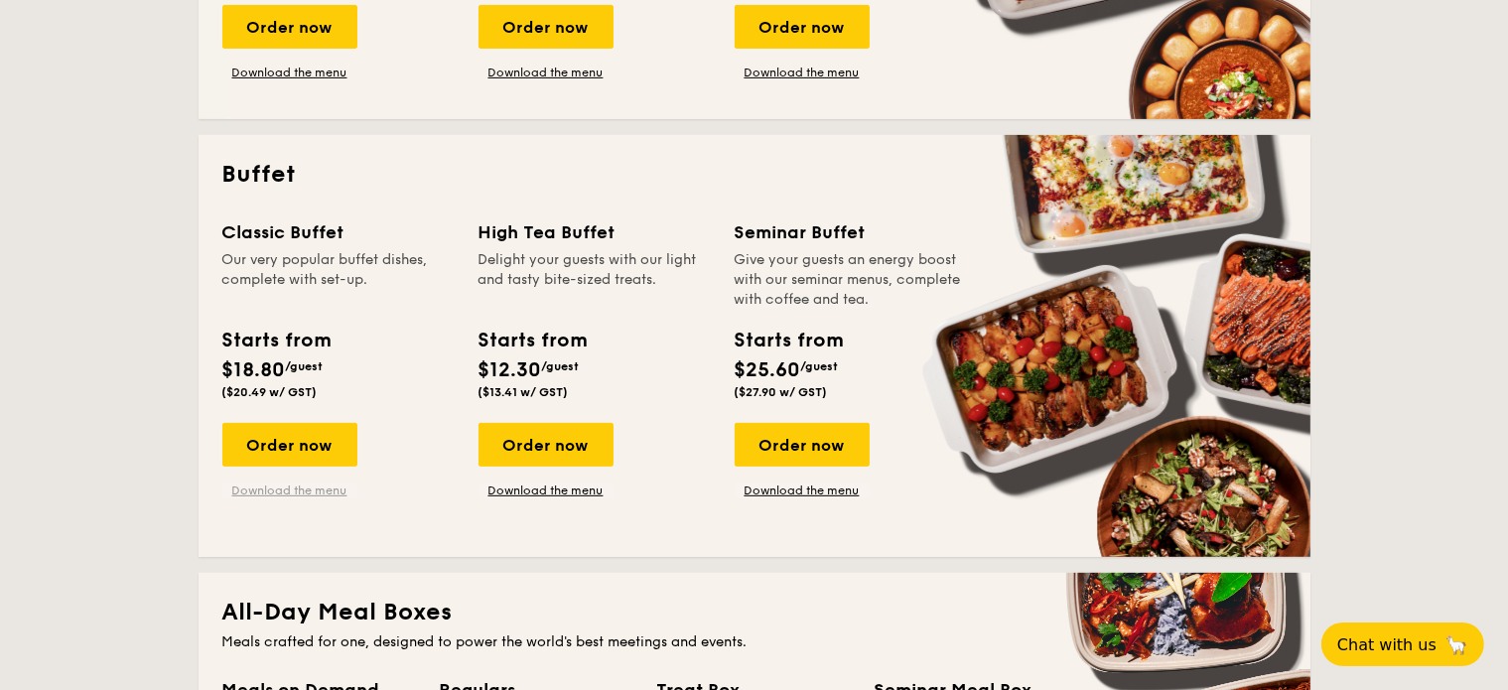
click at [344, 485] on link "Download the menu" at bounding box center [289, 490] width 135 height 16
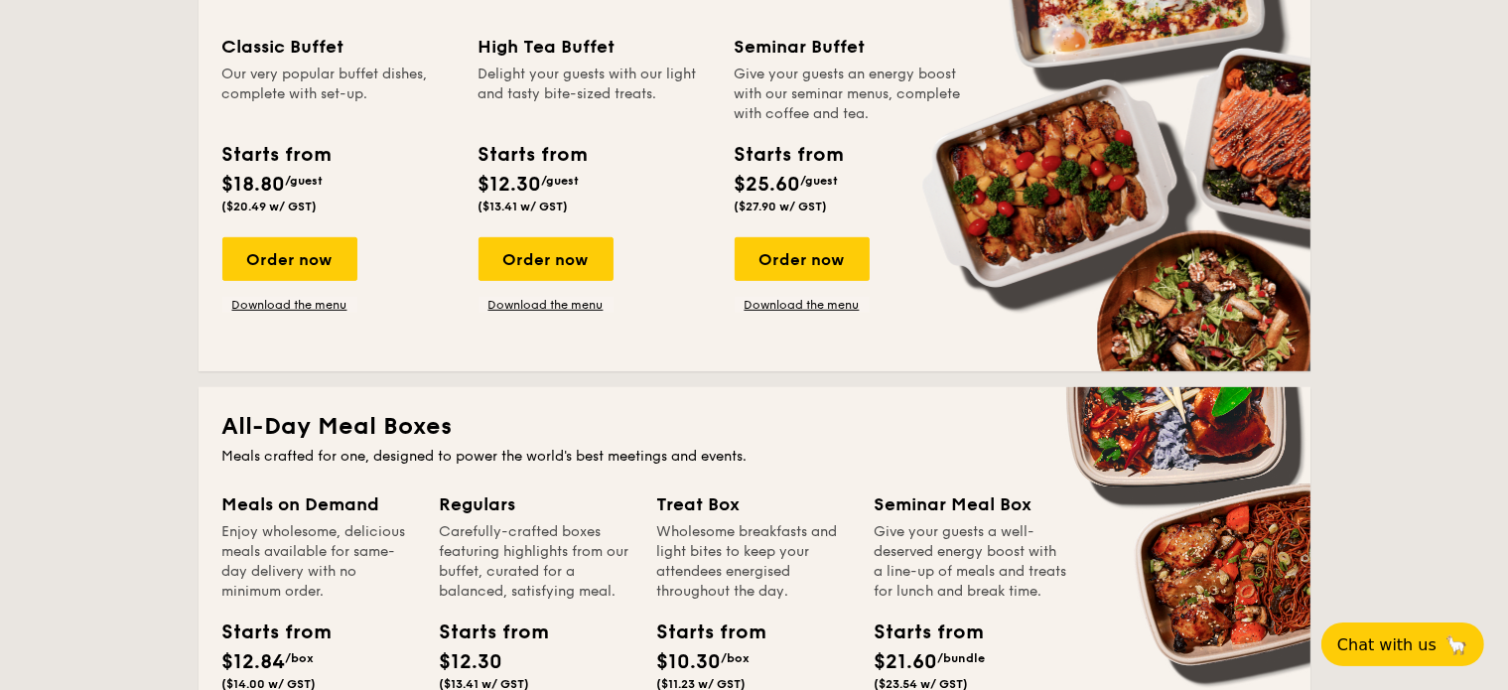
scroll to position [865, 0]
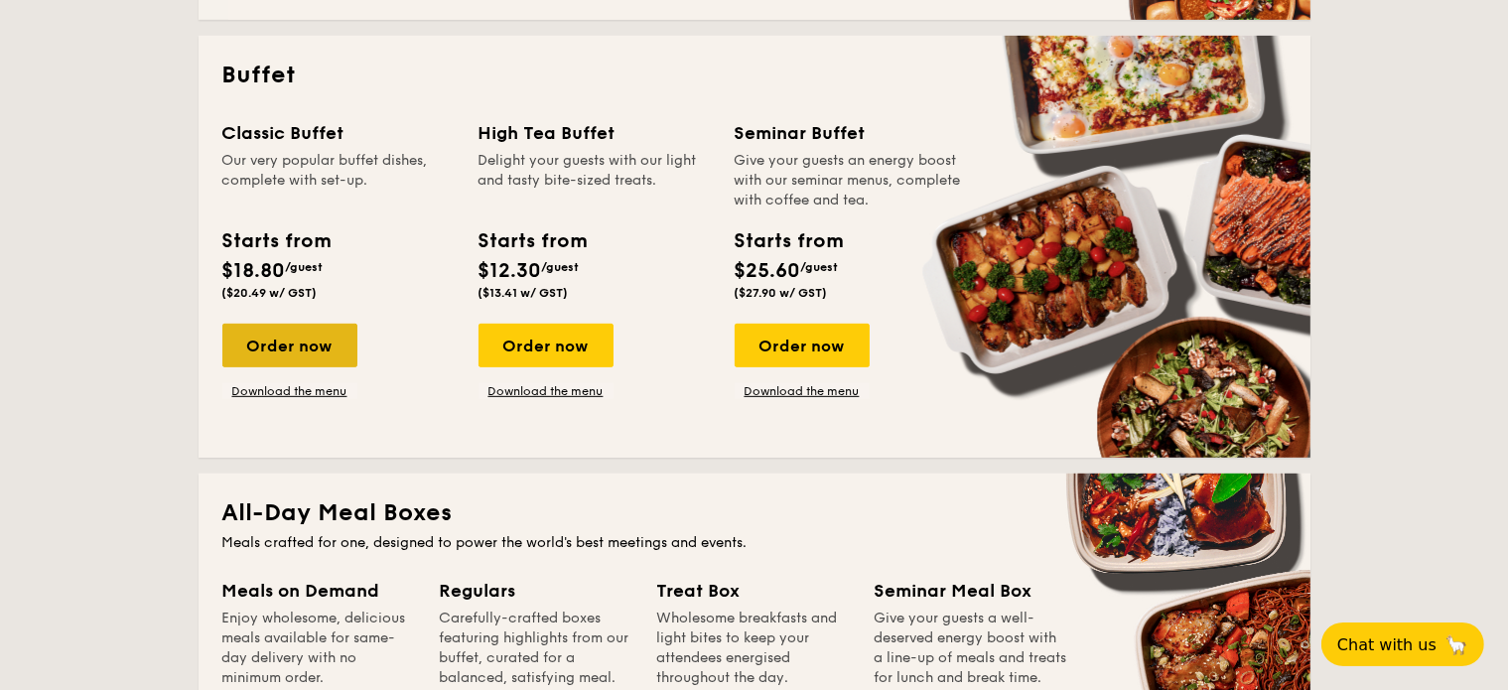
click at [258, 343] on div "Order now" at bounding box center [289, 346] width 135 height 44
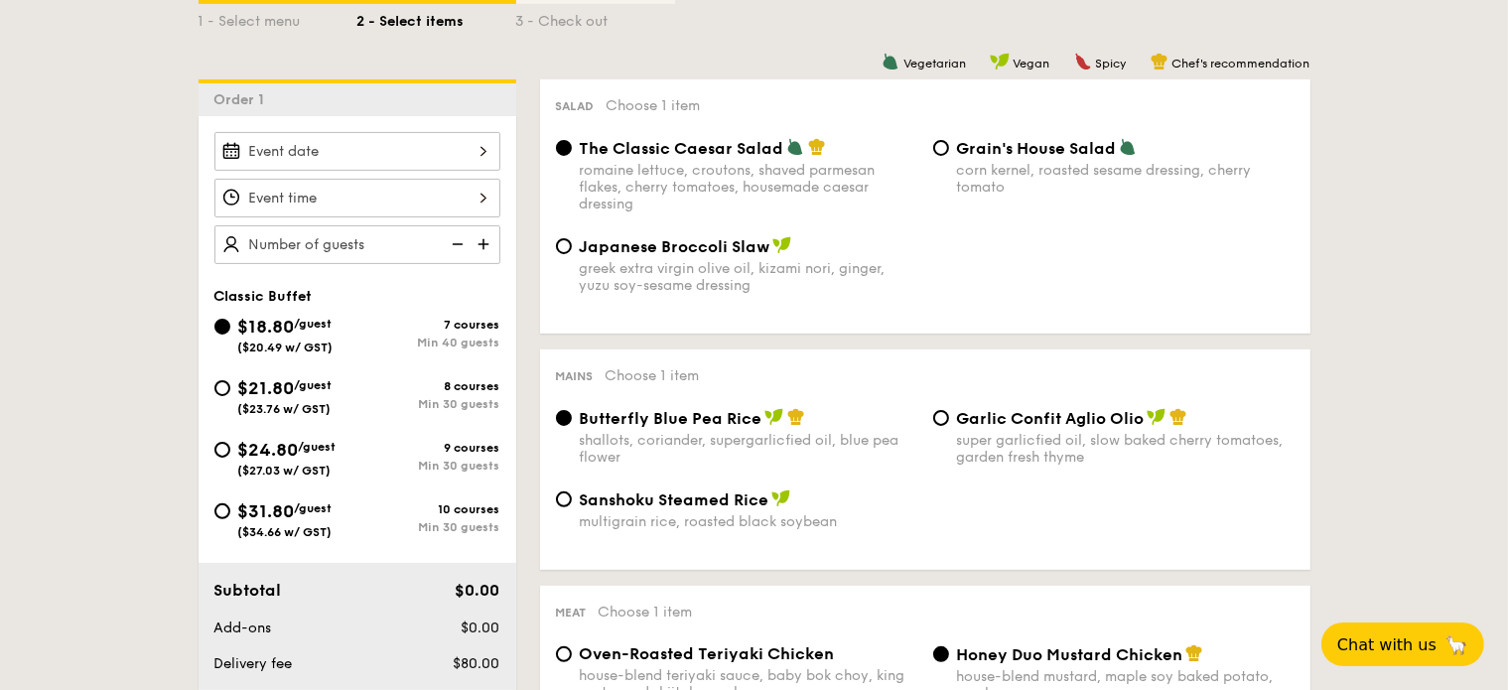
scroll to position [397, 0]
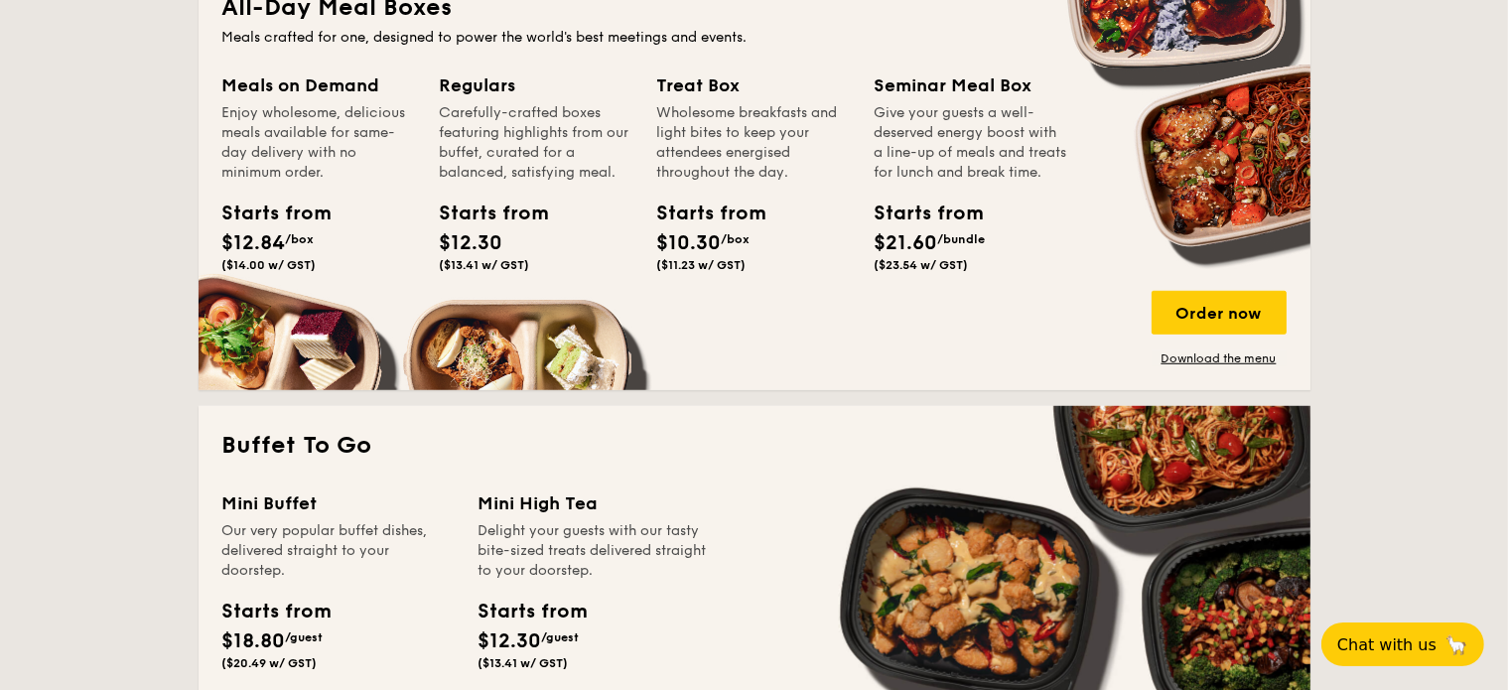
scroll to position [1147, 0]
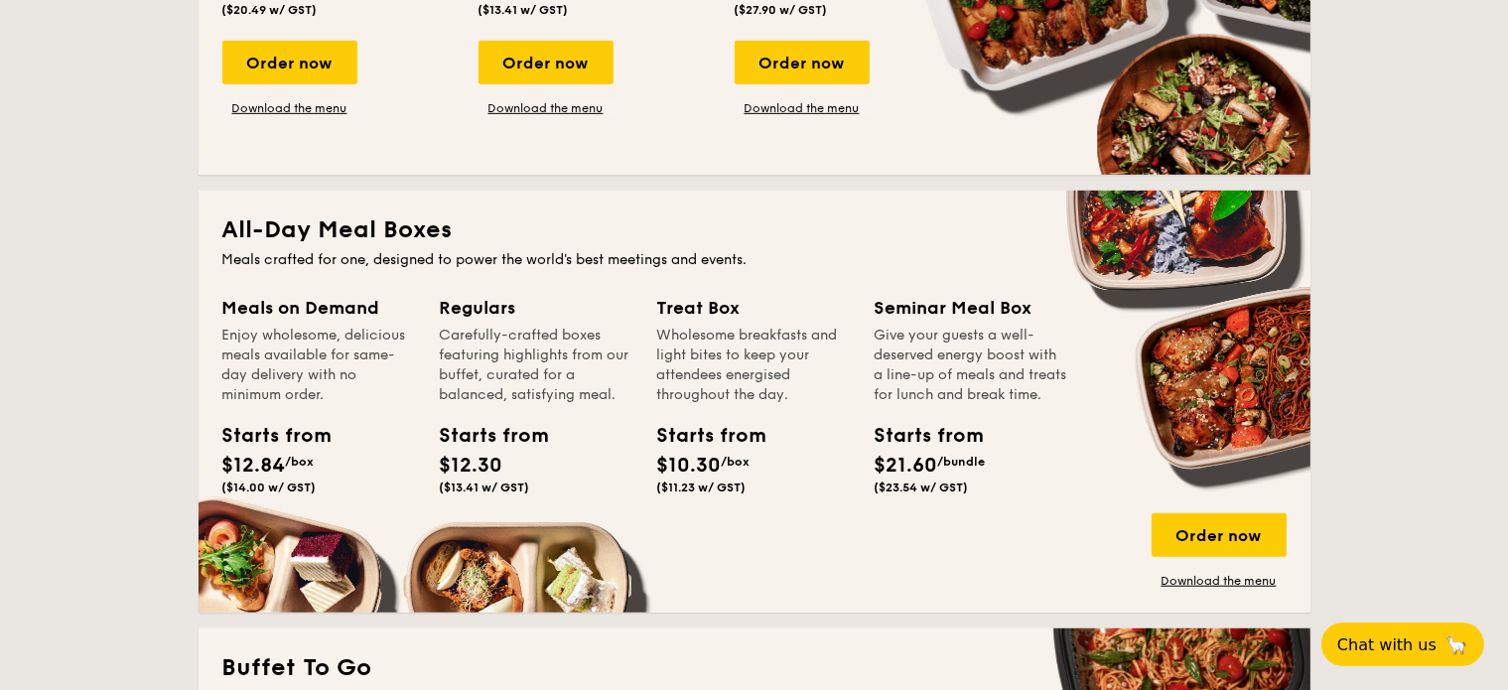
click at [1178, 569] on div "Order now Download the menu" at bounding box center [1218, 550] width 135 height 75
click at [1207, 591] on div "All-Day Meal Boxes Meals crafted for one, designed to power the world's best me…" at bounding box center [755, 402] width 1112 height 422
click at [1203, 573] on link "Download the menu" at bounding box center [1218, 581] width 135 height 16
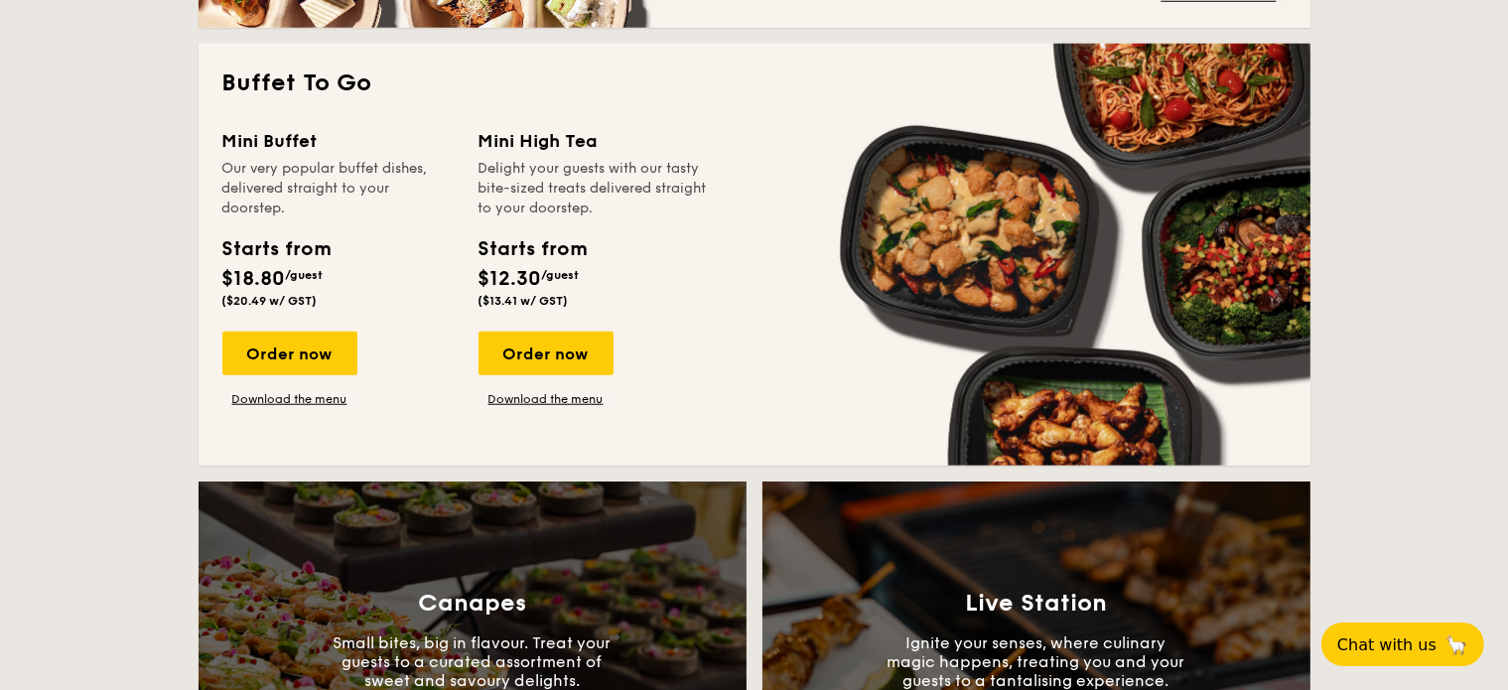
scroll to position [1743, 0]
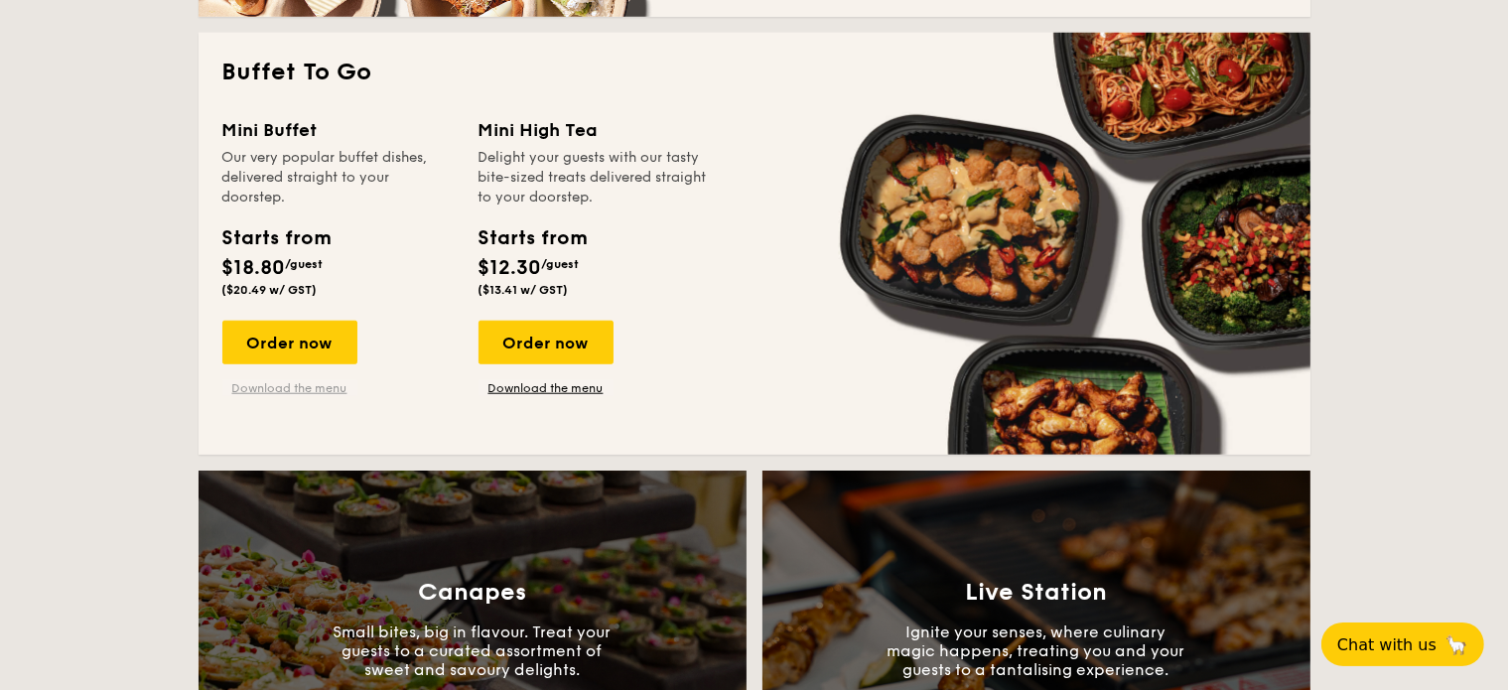
click at [308, 382] on link "Download the menu" at bounding box center [289, 388] width 135 height 16
click at [328, 348] on div "Order now" at bounding box center [289, 343] width 135 height 44
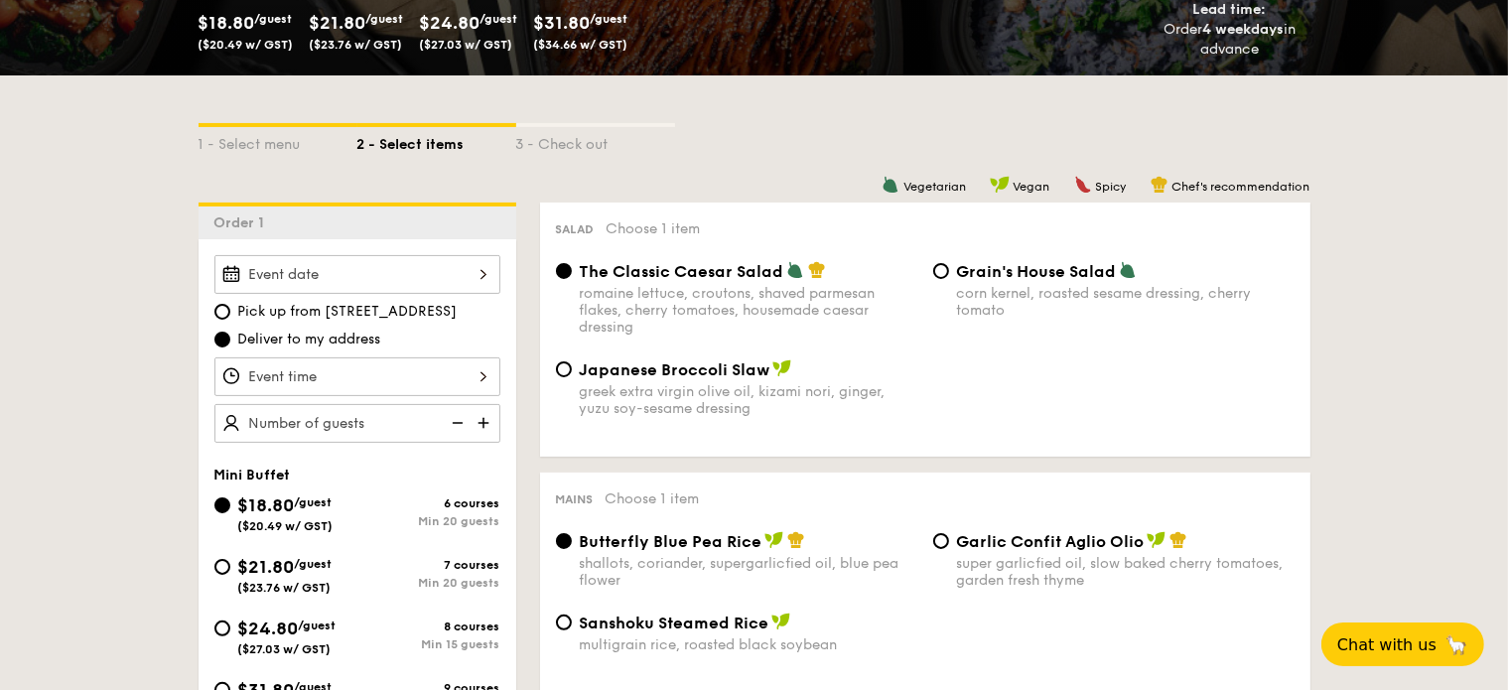
scroll to position [496, 0]
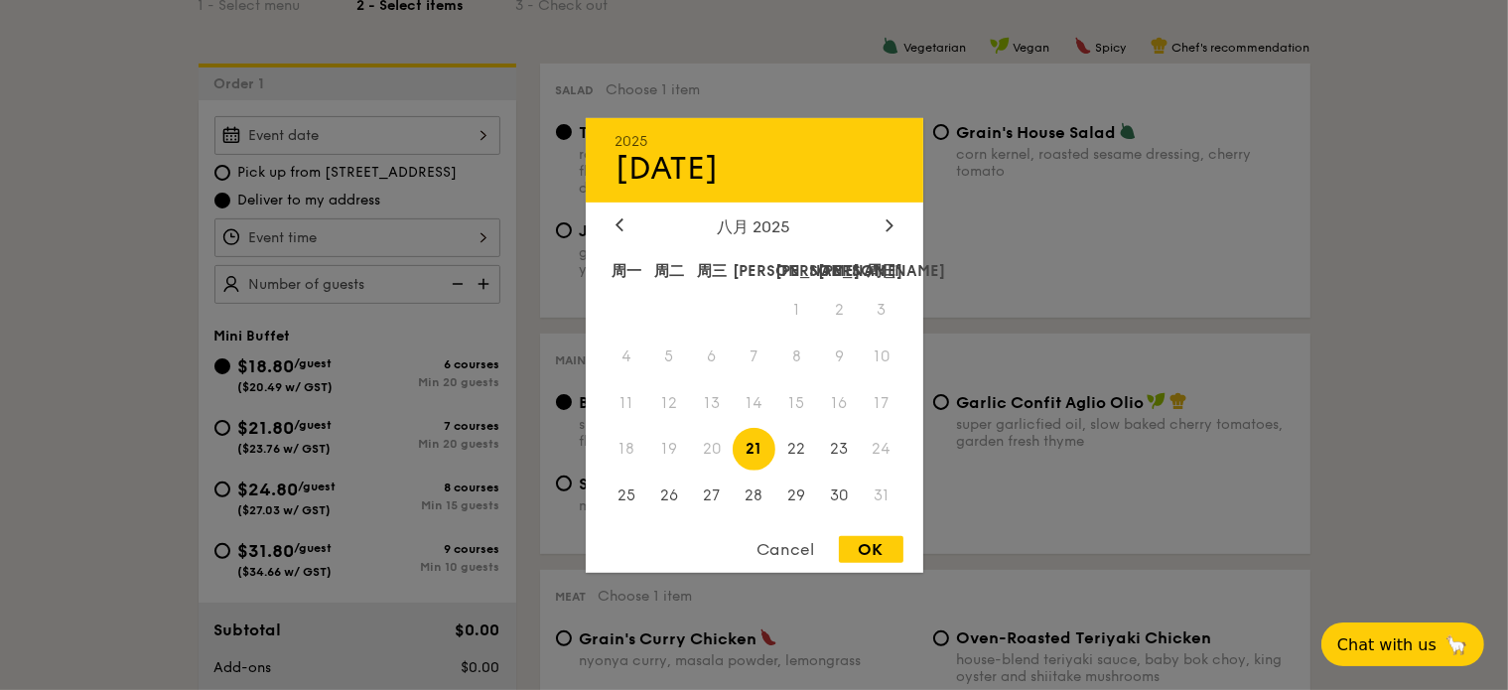
click at [394, 137] on div "2025 Aug [DATE] 周二 周三 周四 周五 周六 周日 1 2 3 4 5 6 7 8 9 10 11 12 13 14 15 16 17 18 …" at bounding box center [357, 135] width 286 height 39
click at [841, 443] on span "23" at bounding box center [839, 449] width 43 height 43
drag, startPoint x: 867, startPoint y: 547, endPoint x: 832, endPoint y: 522, distance: 42.7
click at [867, 547] on div "OK" at bounding box center [871, 549] width 65 height 27
type input "[DATE]"
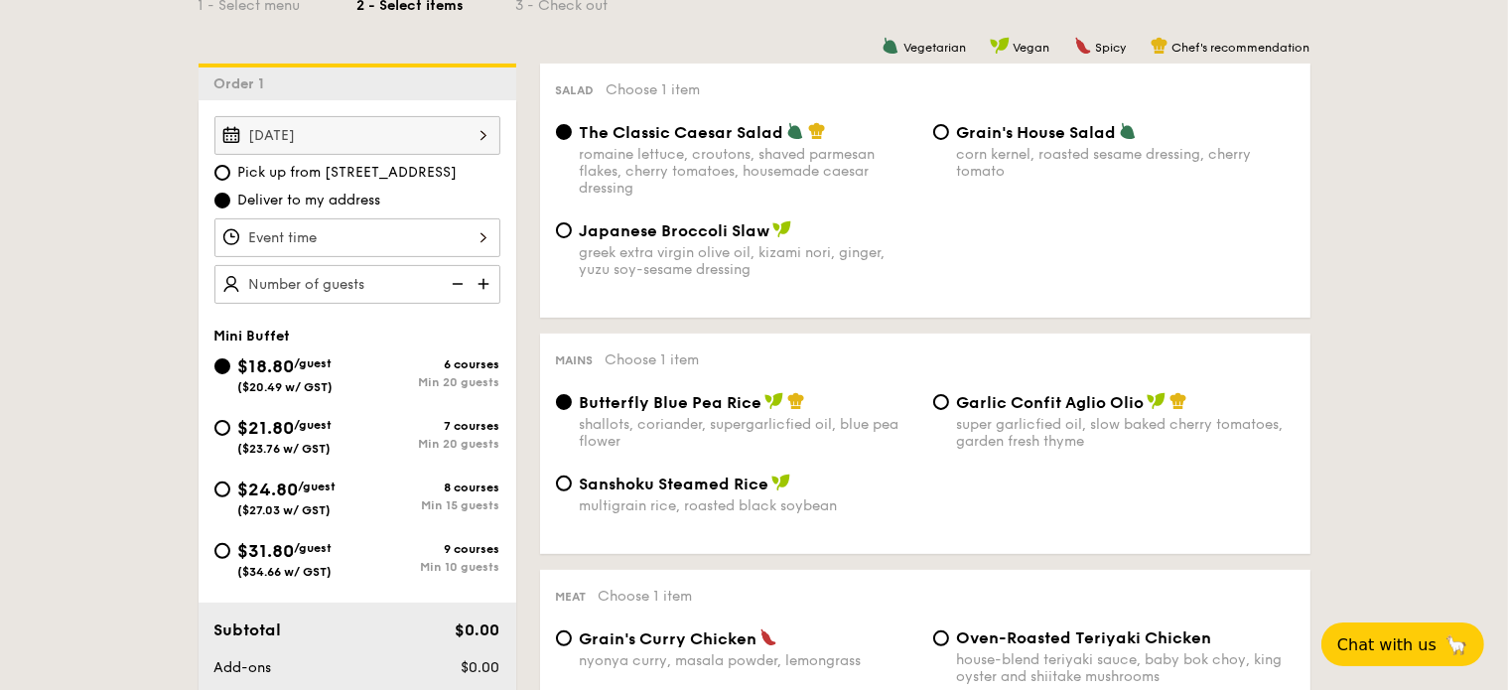
click at [304, 199] on span "Deliver to my address" at bounding box center [309, 201] width 143 height 20
click at [230, 199] on input "Deliver to my address" at bounding box center [222, 201] width 16 height 16
click at [326, 245] on div at bounding box center [357, 237] width 286 height 39
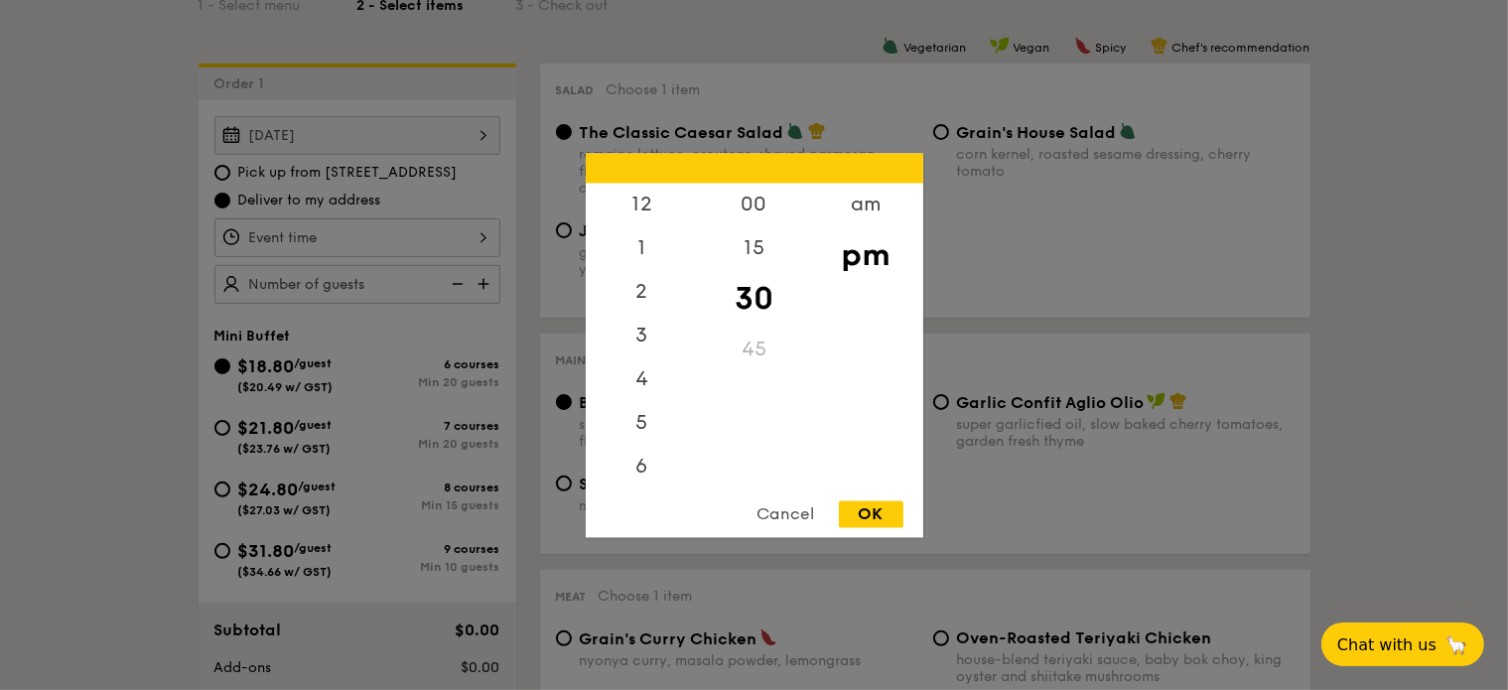
scroll to position [87, 0]
click at [648, 378] on div "6" at bounding box center [642, 386] width 112 height 58
click at [763, 288] on div "30" at bounding box center [754, 299] width 112 height 58
click at [877, 507] on div "OK" at bounding box center [871, 513] width 65 height 27
type input "6:30PM"
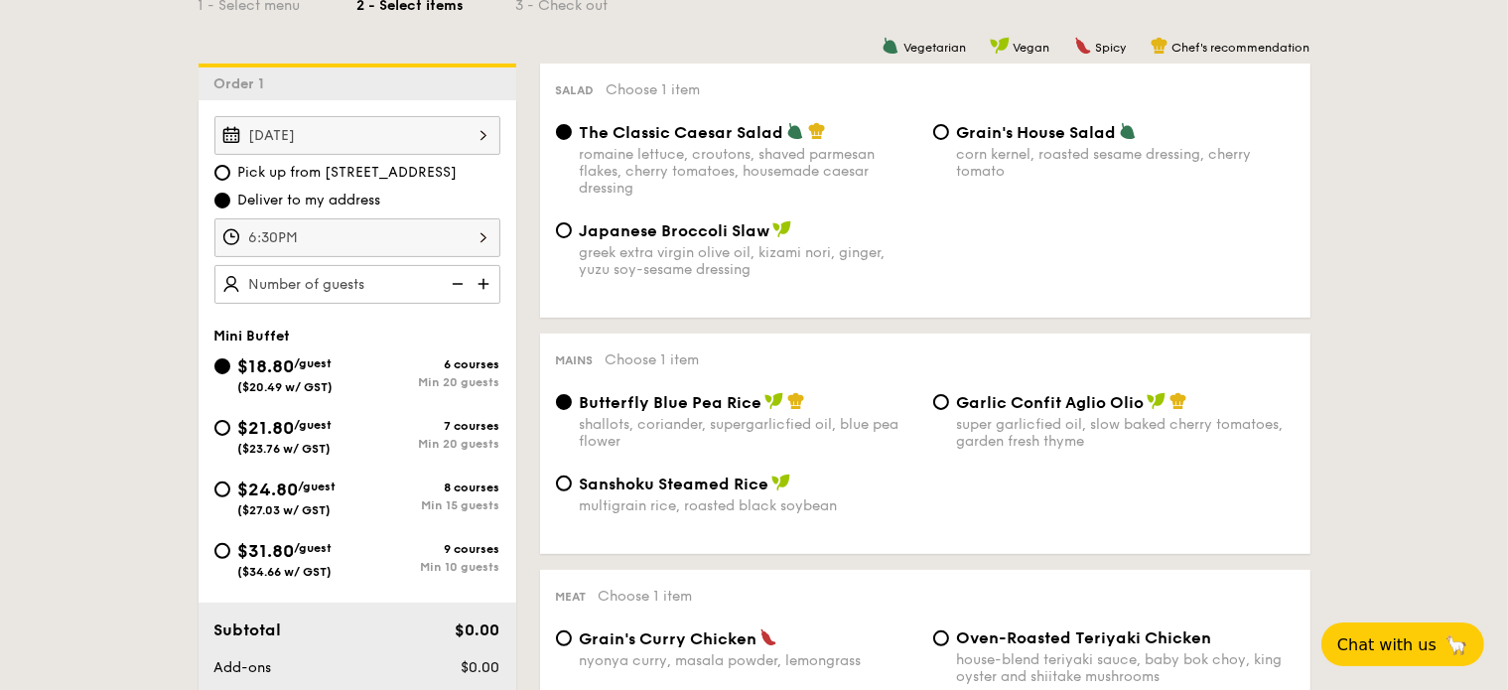
click at [474, 279] on img at bounding box center [485, 284] width 30 height 38
type input "20 guests"
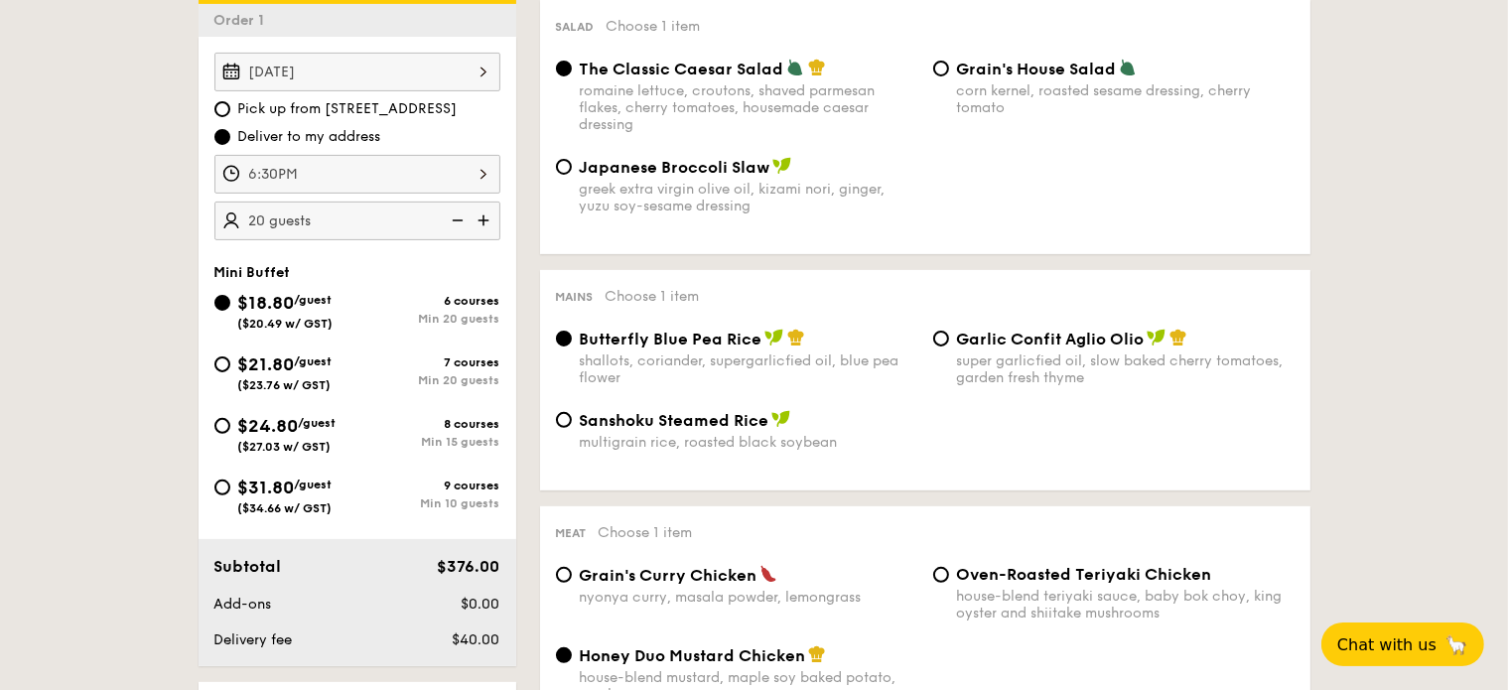
scroll to position [596, 0]
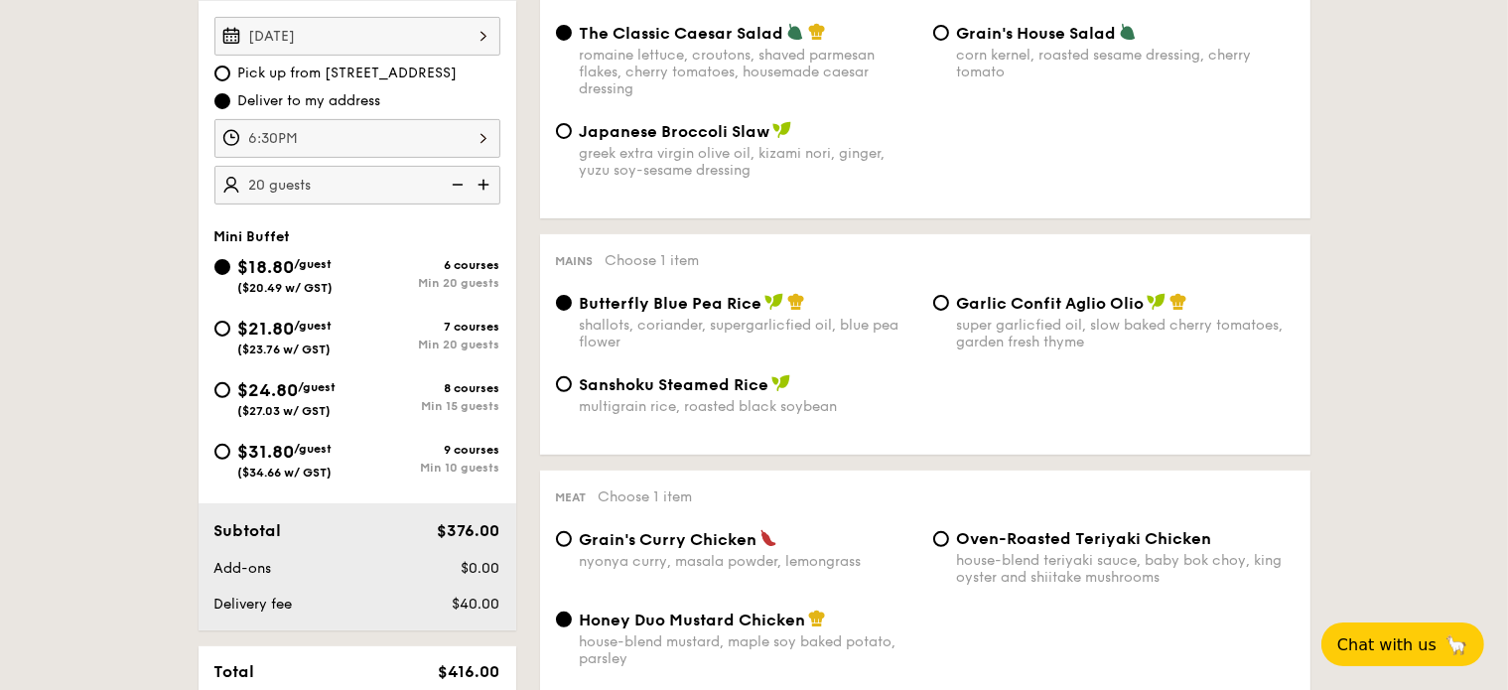
click at [299, 382] on span "$24.80" at bounding box center [268, 390] width 61 height 22
click at [230, 382] on input "$24.80 /guest ($27.03 w/ GST) 8 courses Min 15 guests" at bounding box center [222, 390] width 16 height 16
radio input "true"
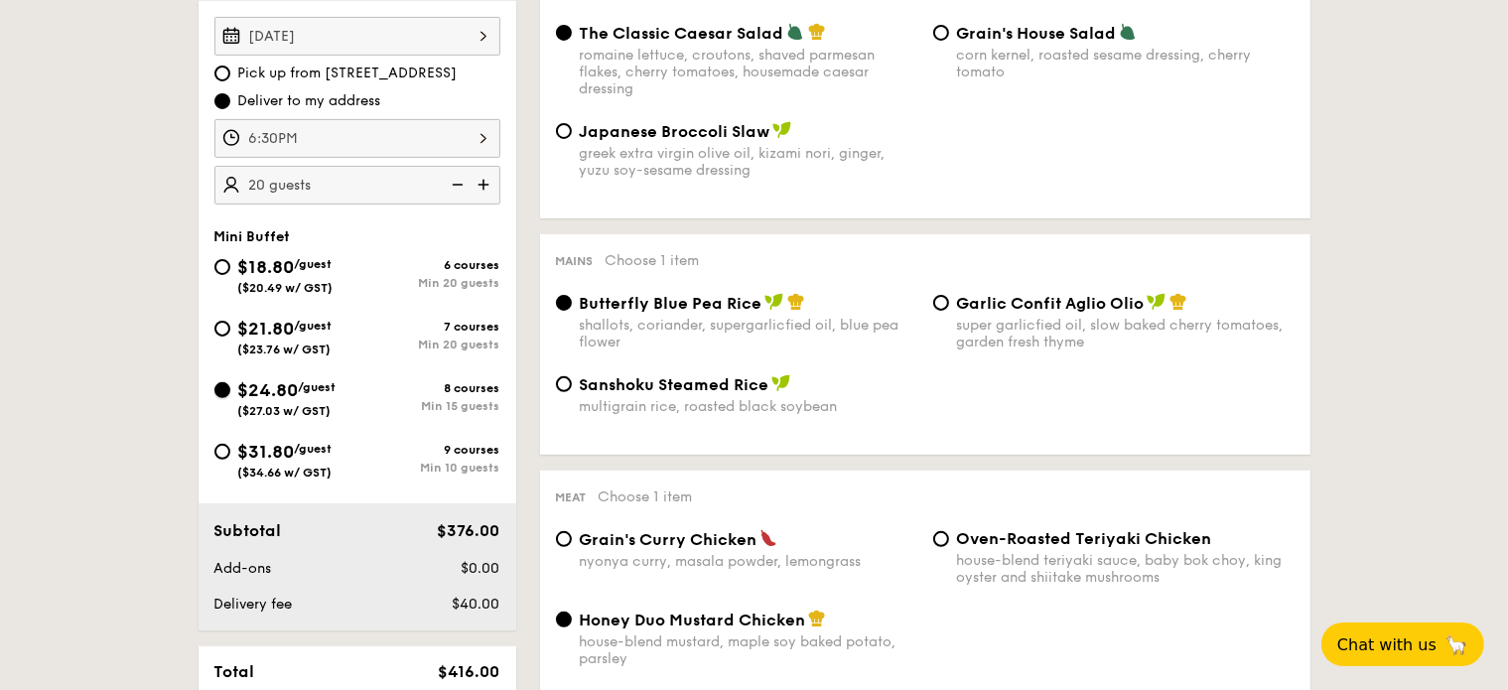
radio input "false"
radio input "true"
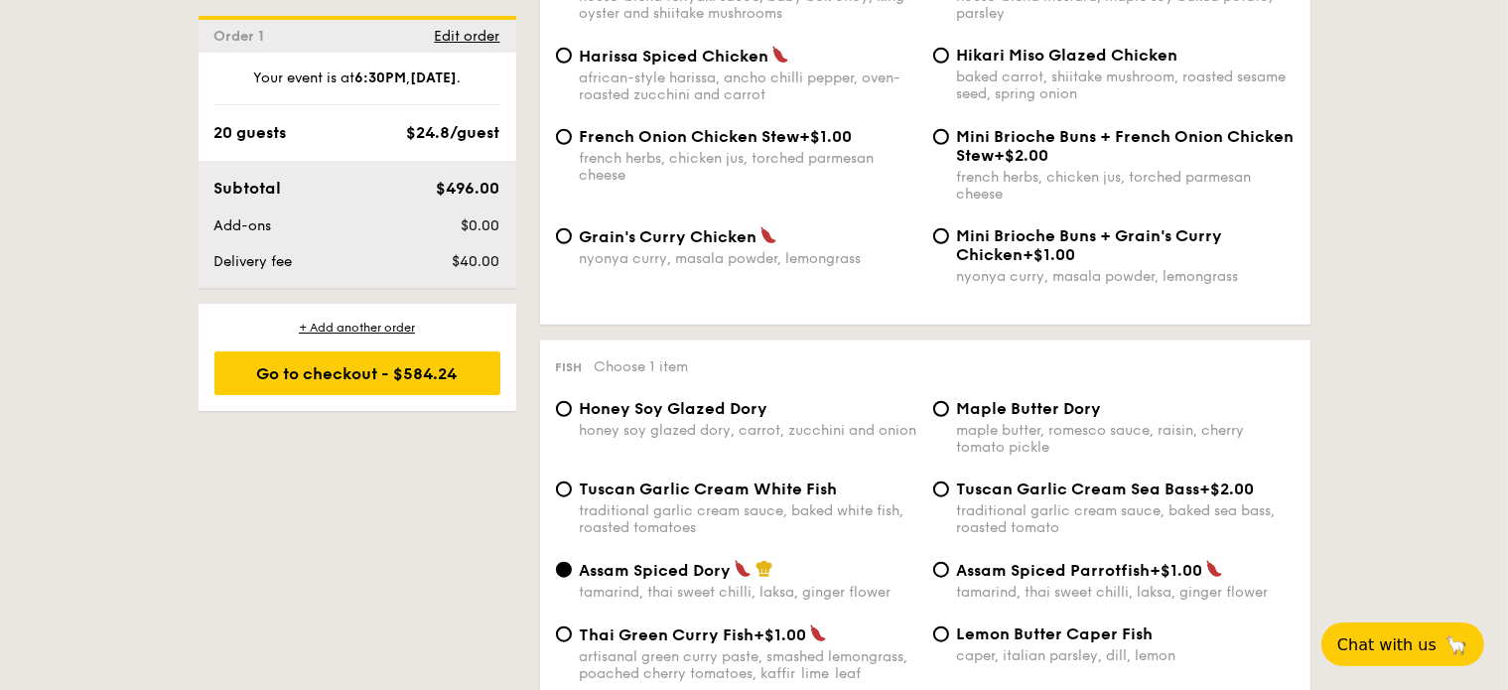
scroll to position [1687, 0]
